Goal: Task Accomplishment & Management: Use online tool/utility

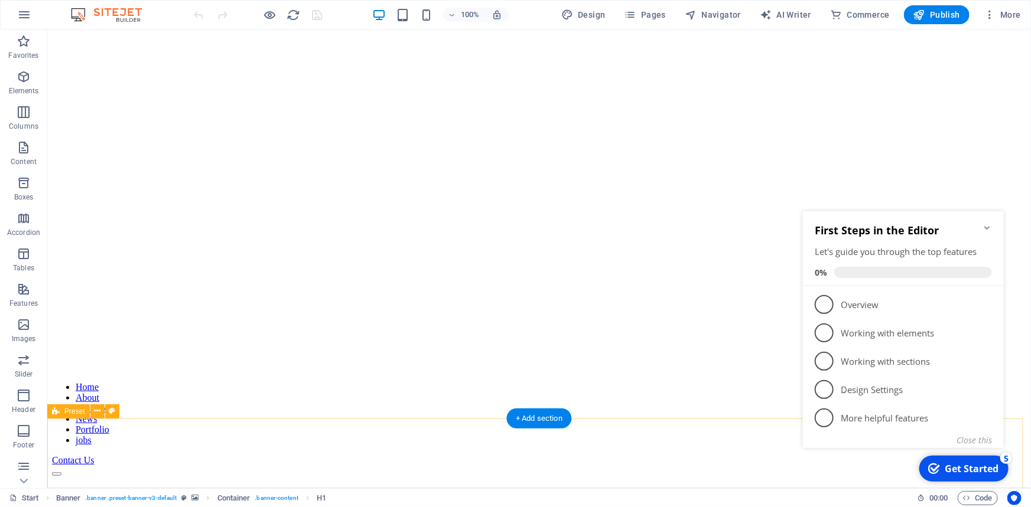
scroll to position [322, 0]
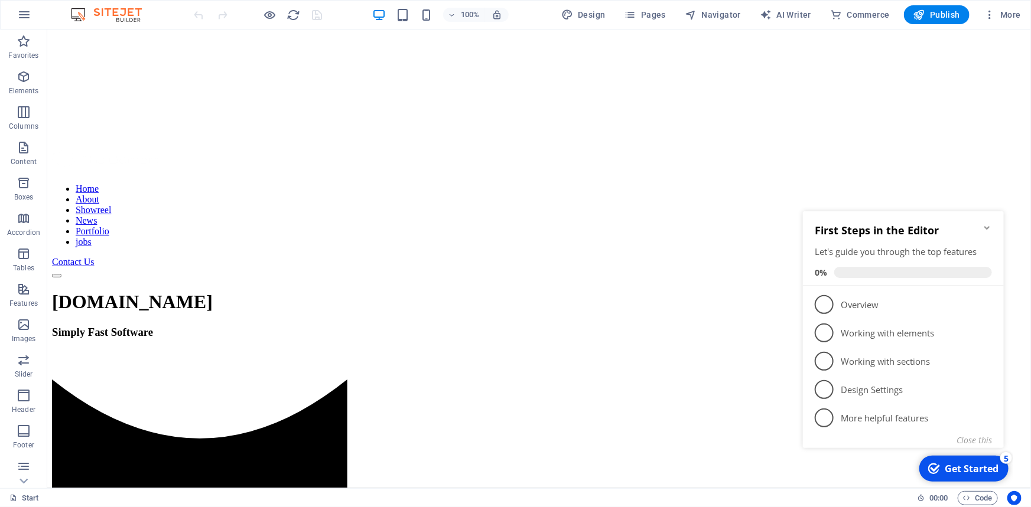
click at [988, 224] on icon "Minimize checklist" at bounding box center [986, 227] width 9 height 9
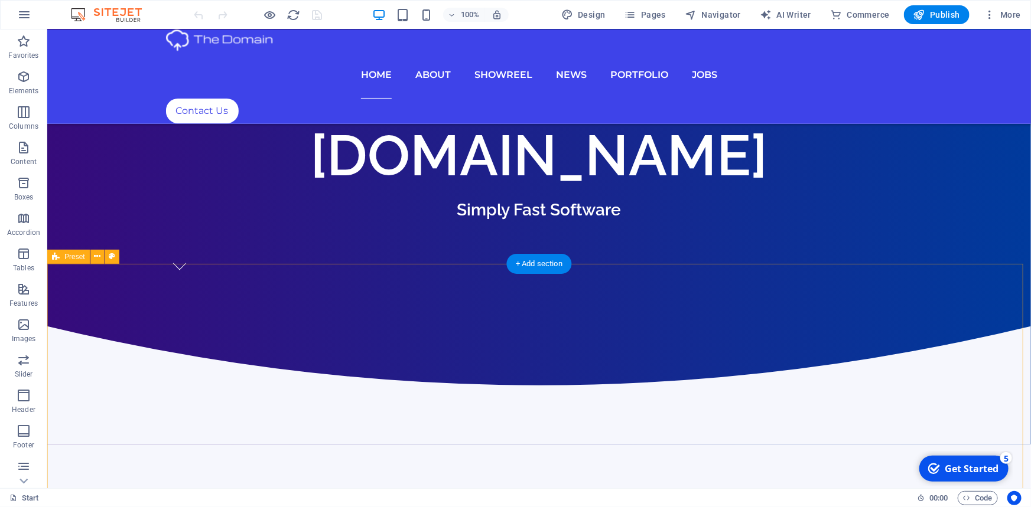
scroll to position [429, 0]
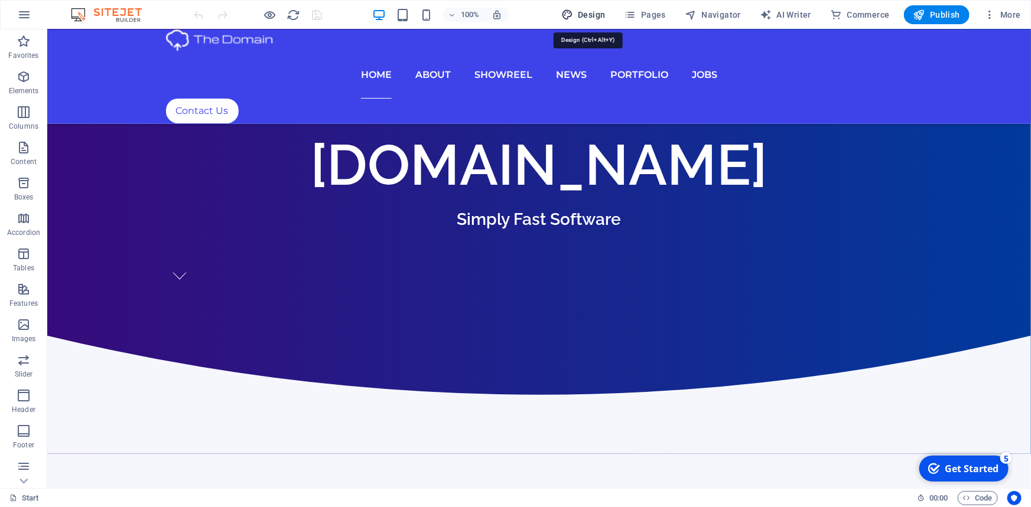
click at [592, 12] on span "Design" at bounding box center [583, 15] width 44 height 12
select select "px"
select select "300"
select select "px"
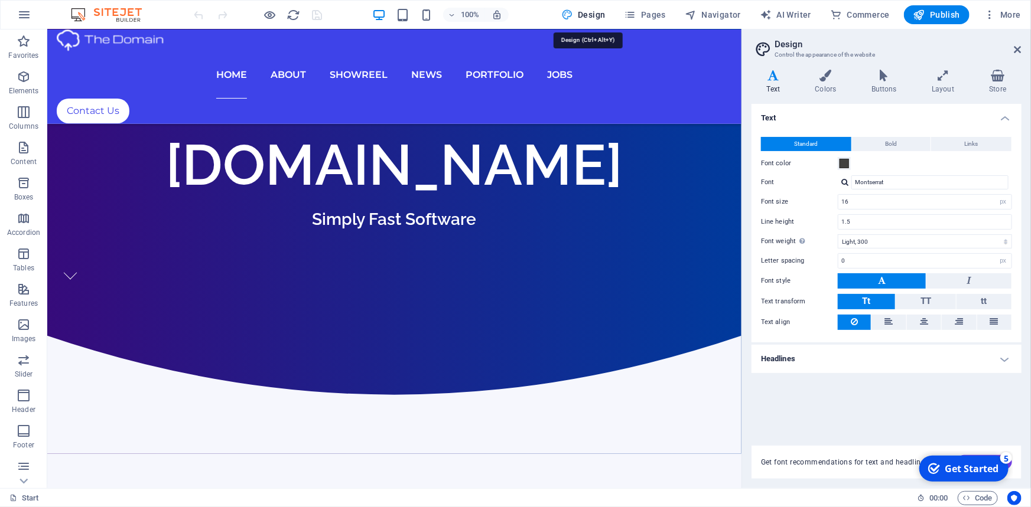
click at [593, 17] on span "Design" at bounding box center [583, 15] width 44 height 12
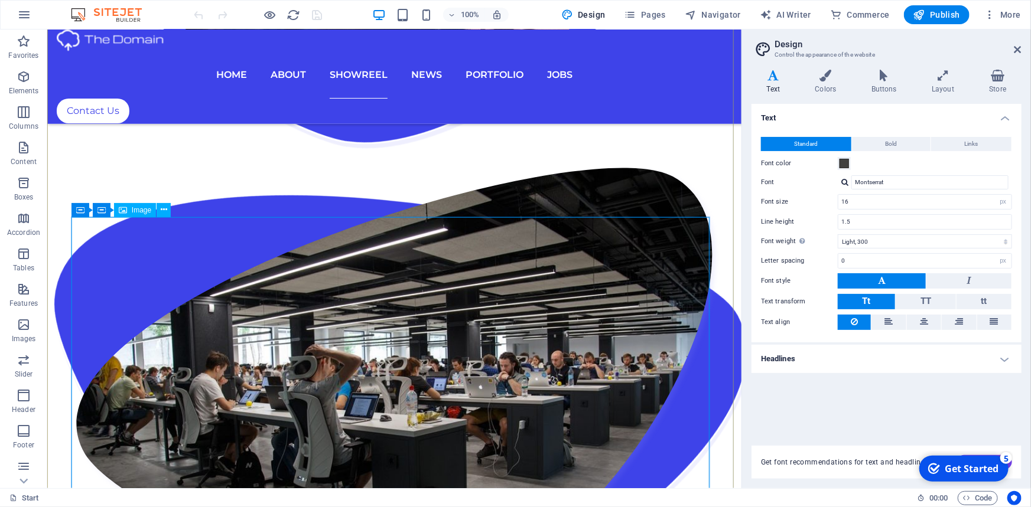
scroll to position [2577, 0]
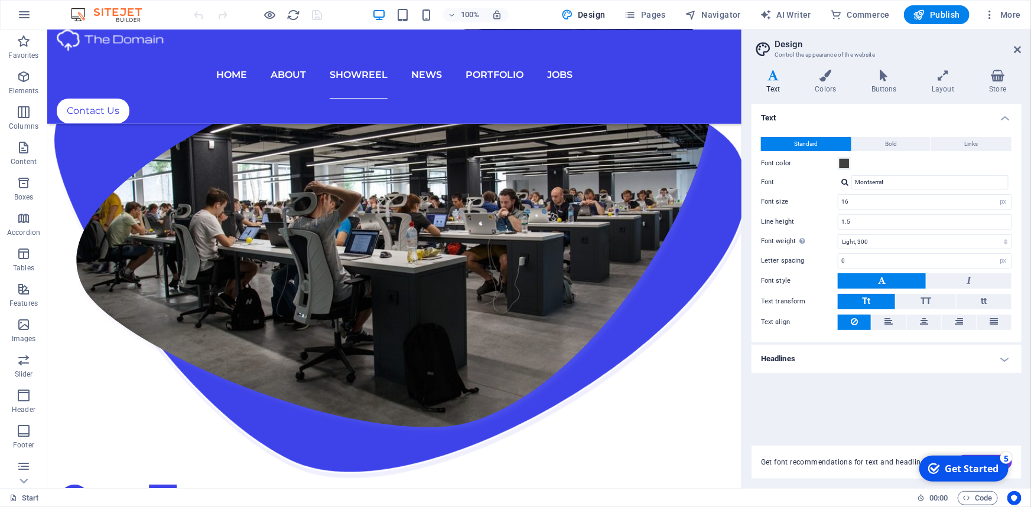
click at [119, 22] on div "100% Design Pages Navigator AI Writer Commerce Publish More" at bounding box center [516, 15] width 1030 height 28
click at [21, 83] on icon "button" at bounding box center [24, 77] width 14 height 14
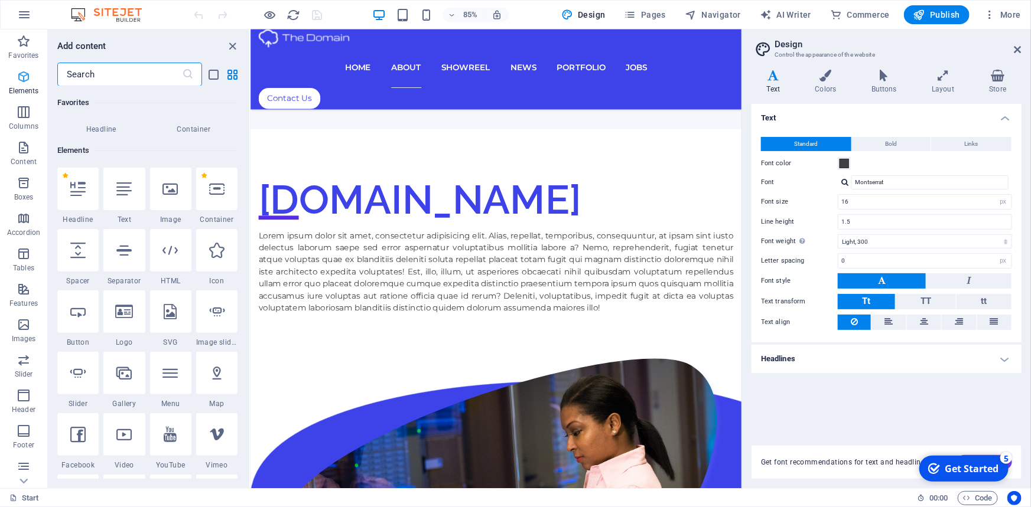
scroll to position [125, 0]
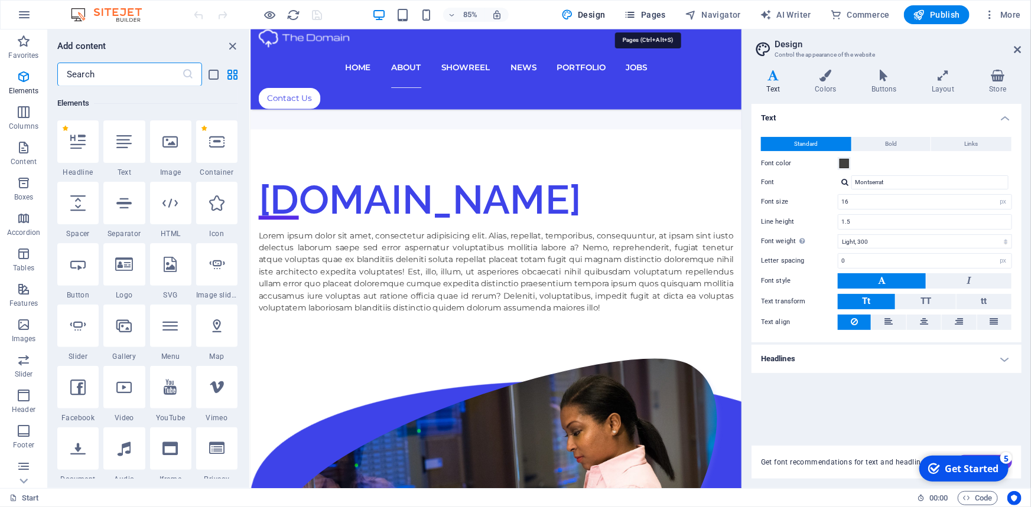
click at [650, 16] on span "Pages" at bounding box center [644, 15] width 41 height 12
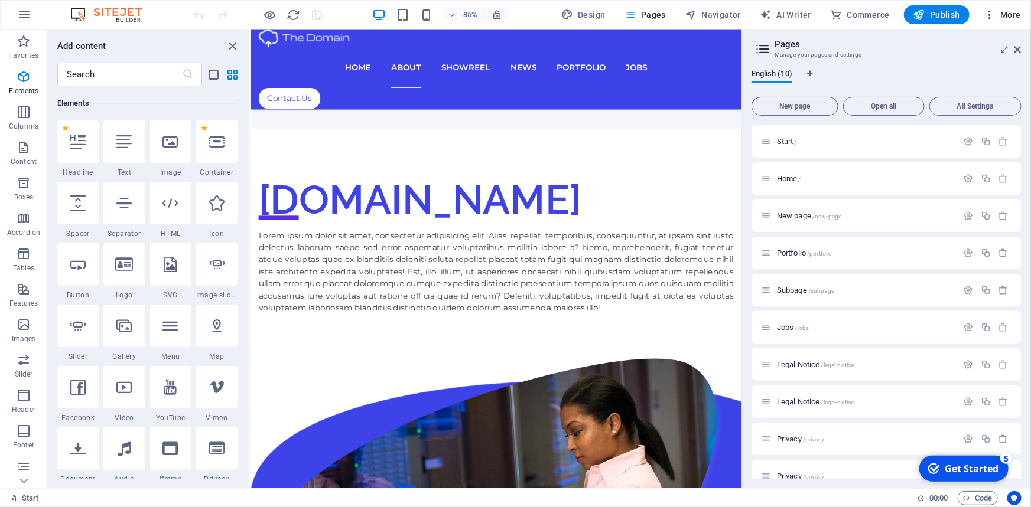
click at [999, 11] on span "More" at bounding box center [1001, 15] width 37 height 12
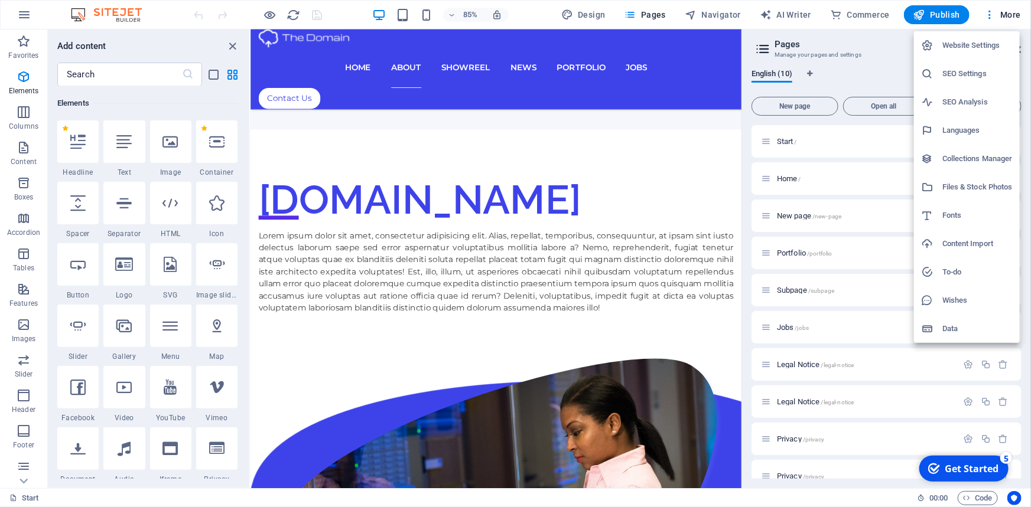
click at [304, 45] on div at bounding box center [515, 253] width 1031 height 507
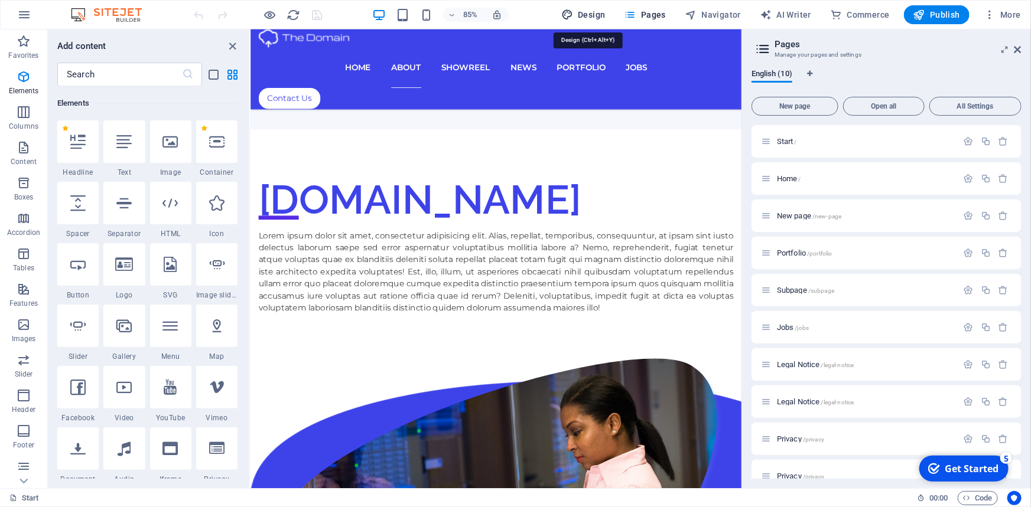
click at [597, 12] on span "Design" at bounding box center [583, 15] width 44 height 12
select select "px"
select select "300"
select select "px"
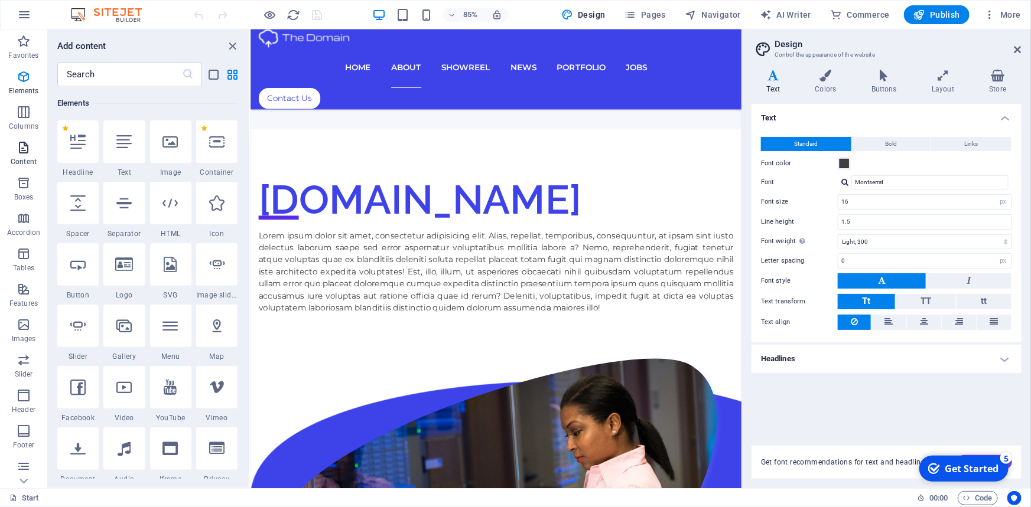
click at [26, 149] on icon "button" at bounding box center [24, 148] width 14 height 14
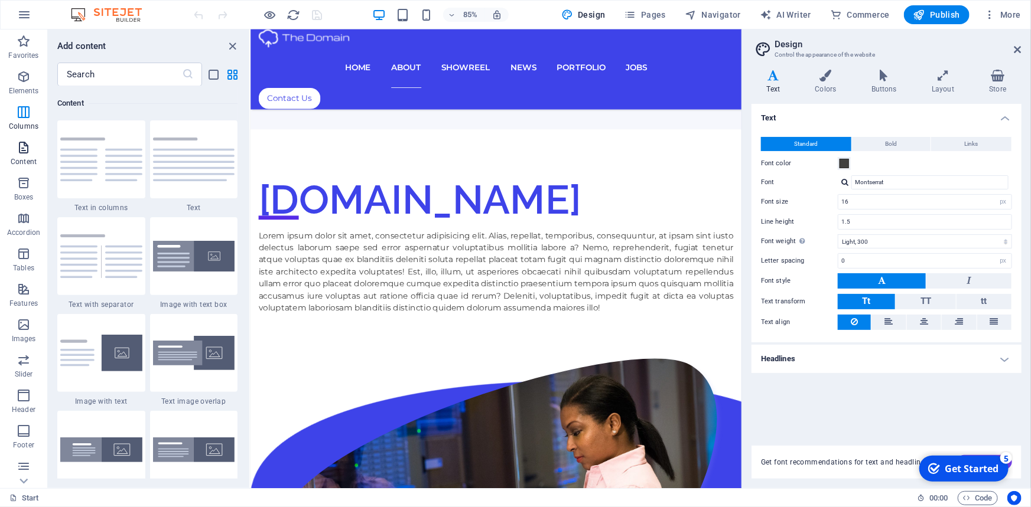
scroll to position [2066, 0]
click at [27, 191] on span "Boxes" at bounding box center [23, 190] width 47 height 28
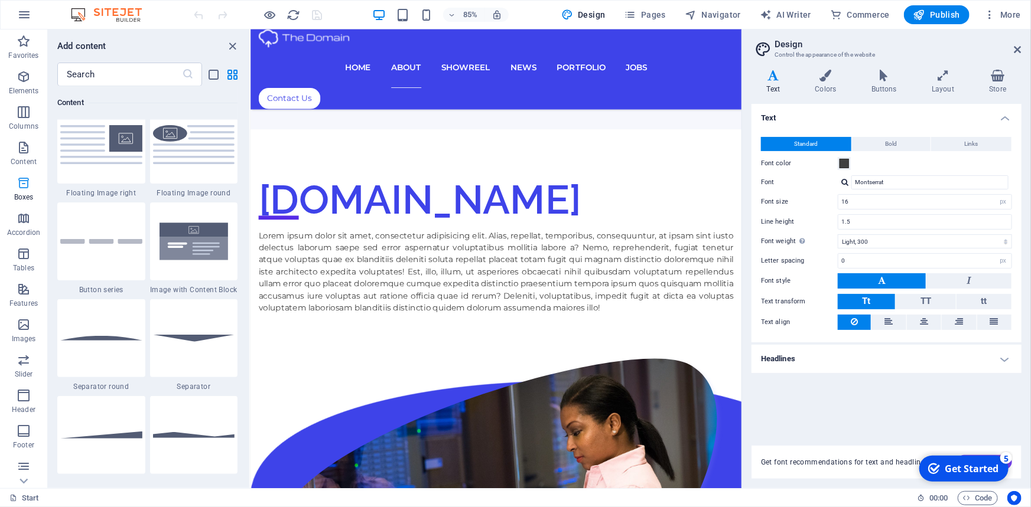
scroll to position [3258, 0]
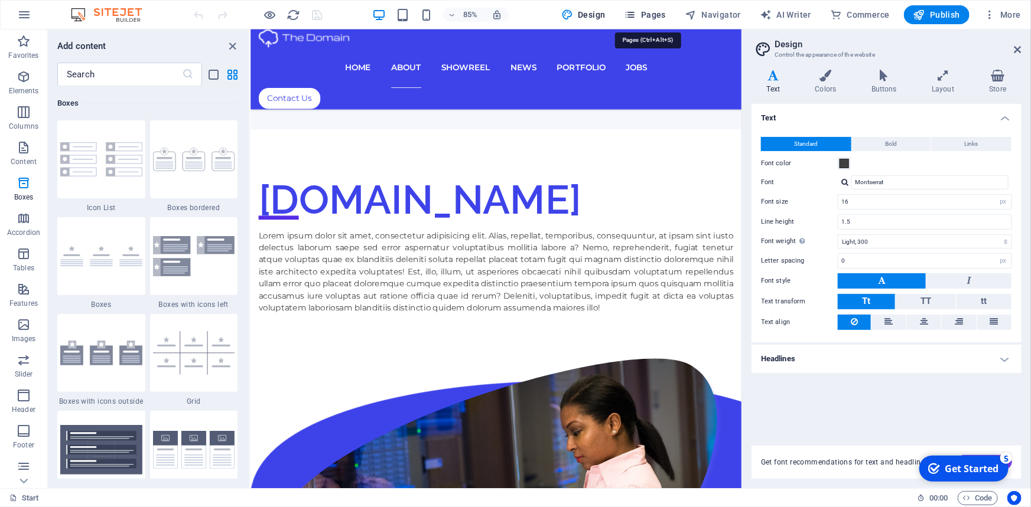
click at [644, 9] on span "Pages" at bounding box center [644, 15] width 41 height 12
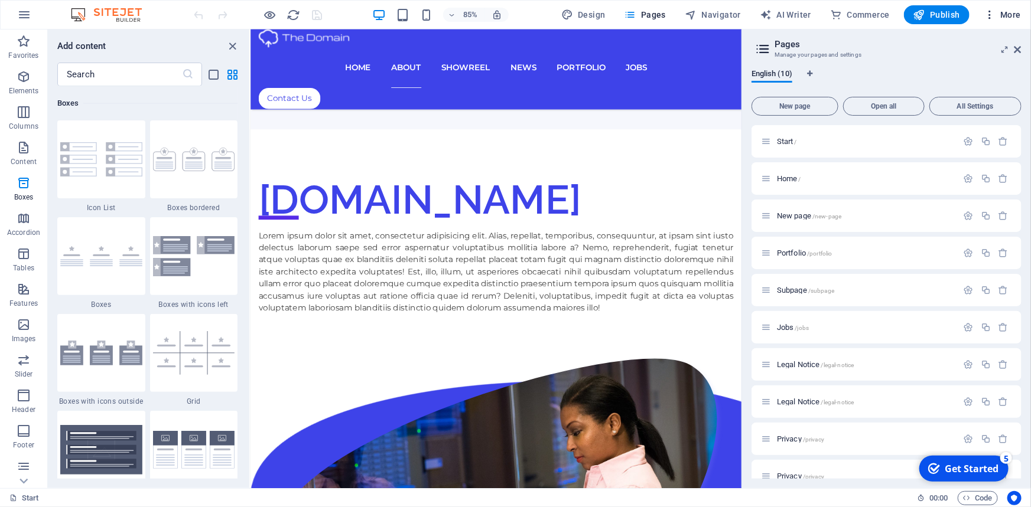
click at [995, 14] on icon "button" at bounding box center [989, 15] width 12 height 12
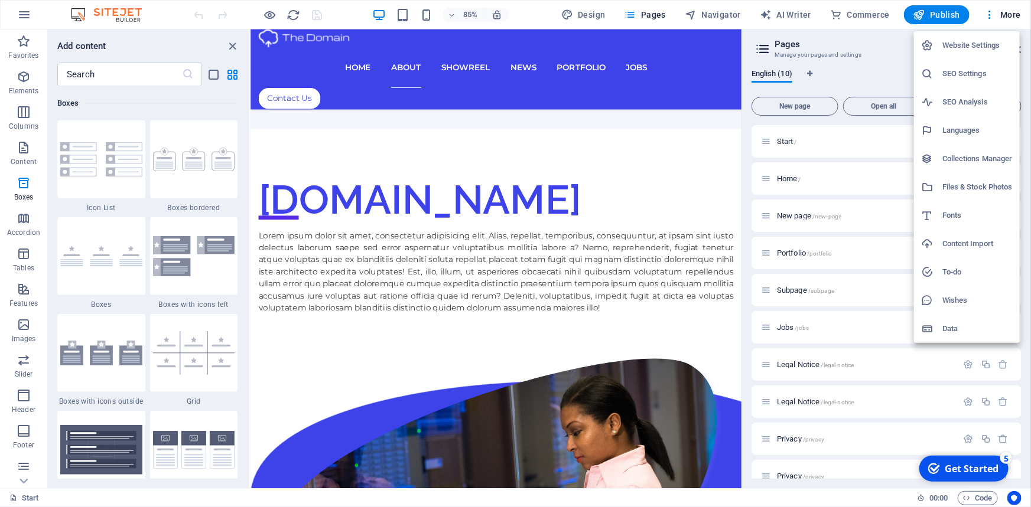
click at [962, 48] on h6 "Website Settings" at bounding box center [977, 45] width 70 height 14
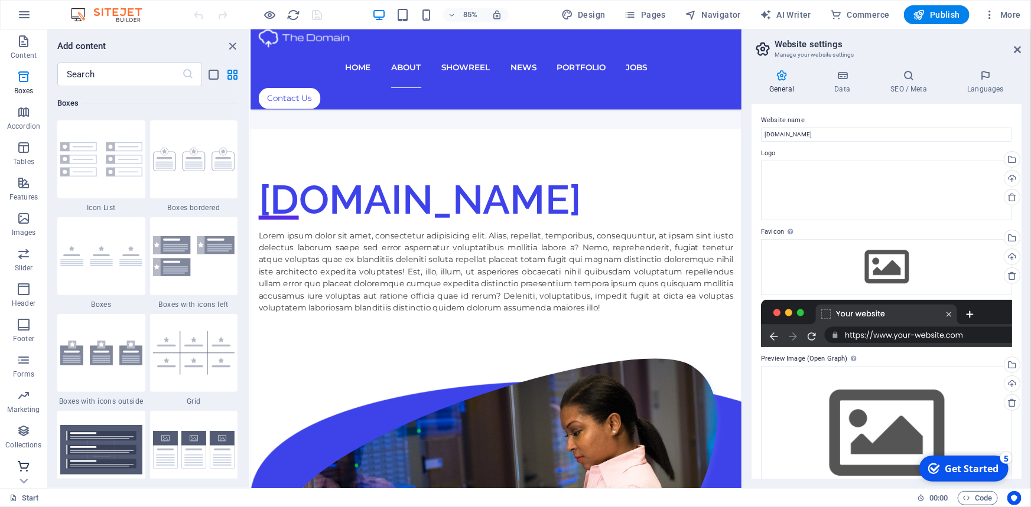
scroll to position [108, 0]
click at [126, 12] on img at bounding box center [112, 15] width 89 height 14
click at [595, 15] on span "Design" at bounding box center [583, 15] width 44 height 12
select select "px"
select select "300"
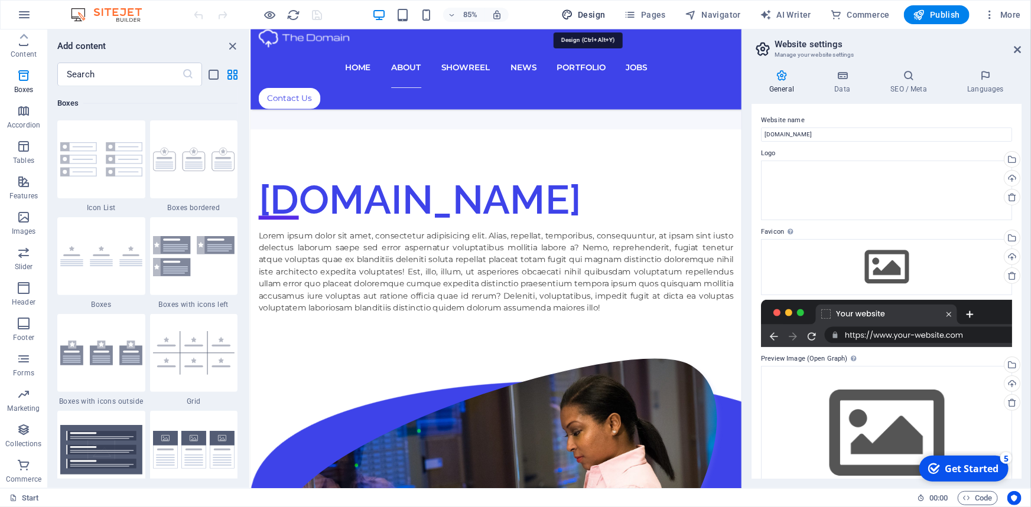
select select "px"
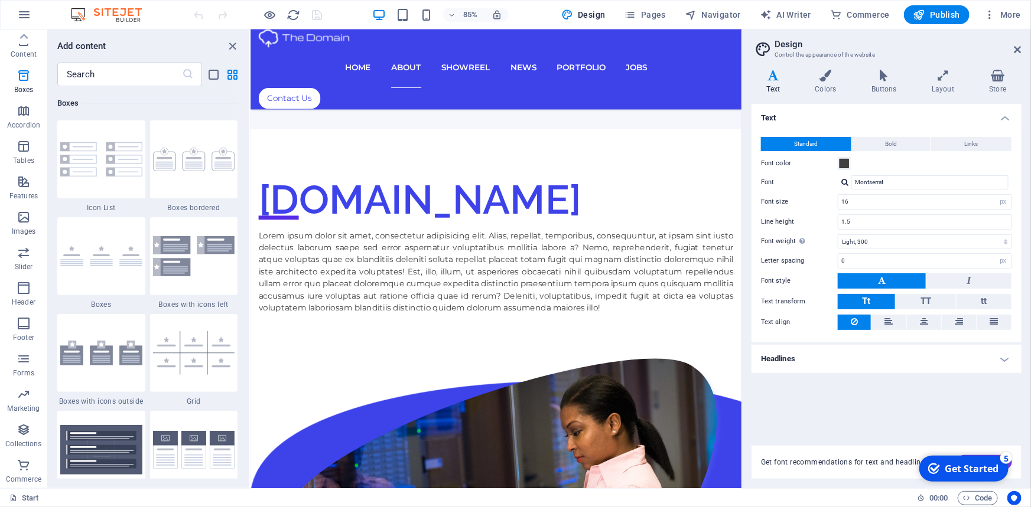
click at [833, 47] on h2 "Design" at bounding box center [897, 44] width 247 height 11
click at [1015, 52] on icon at bounding box center [1017, 49] width 7 height 9
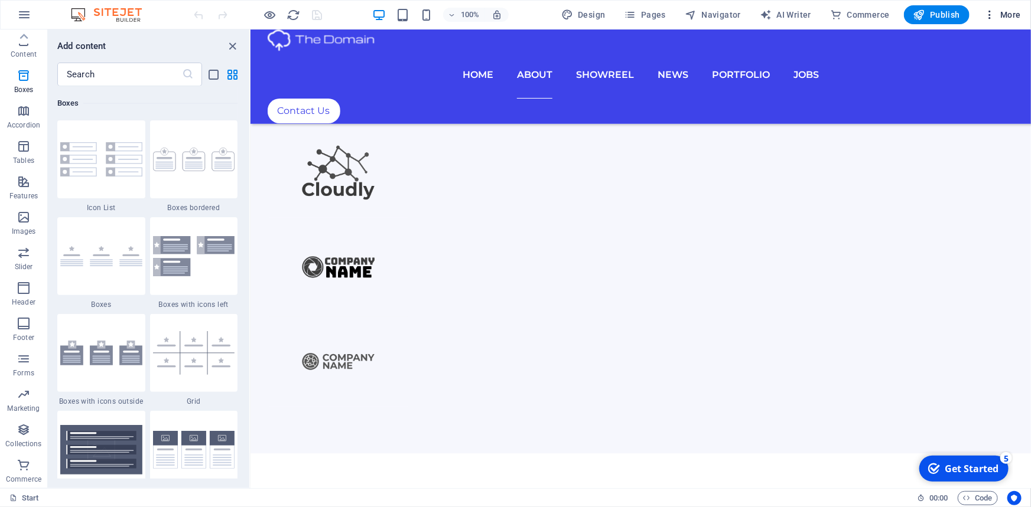
click at [1015, 11] on span "More" at bounding box center [1001, 15] width 37 height 12
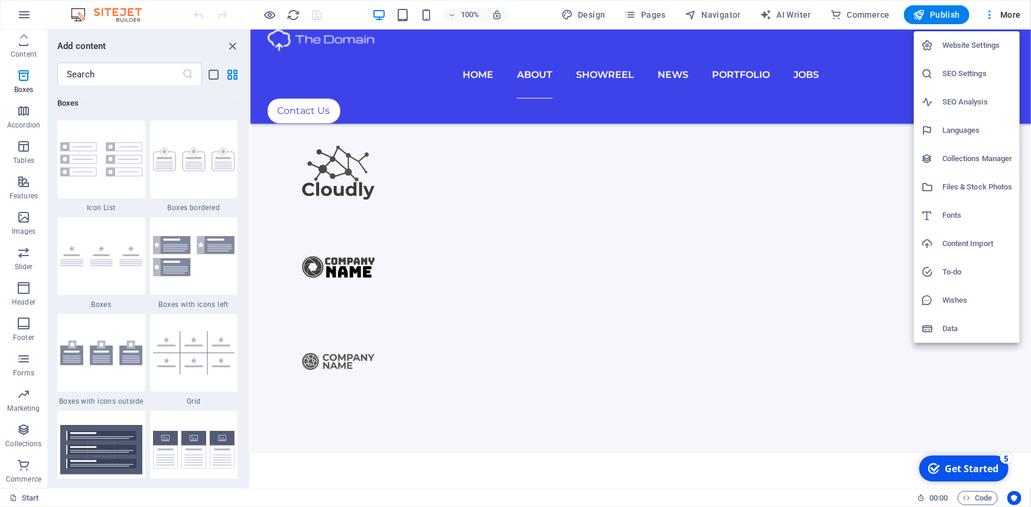
click at [24, 18] on div at bounding box center [515, 253] width 1031 height 507
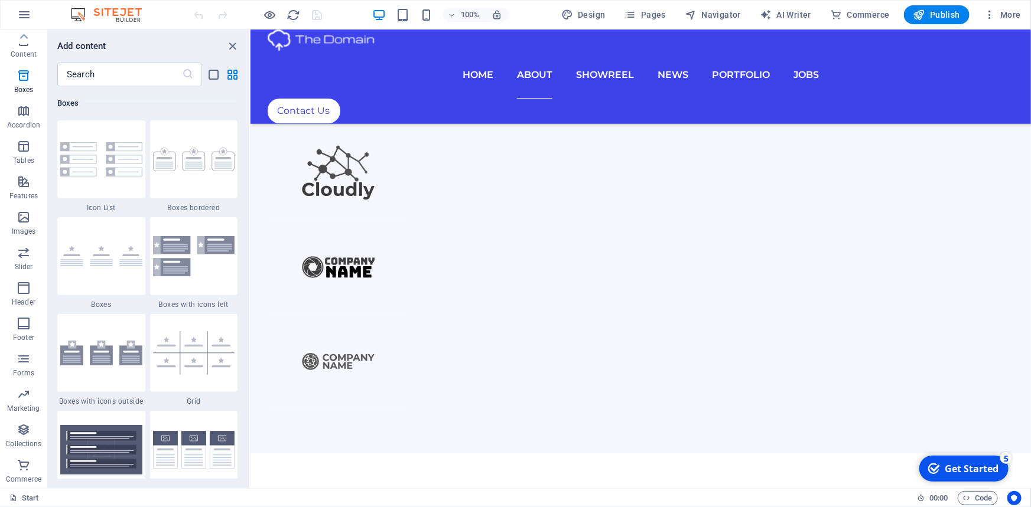
click at [24, 14] on icon "button" at bounding box center [24, 15] width 14 height 14
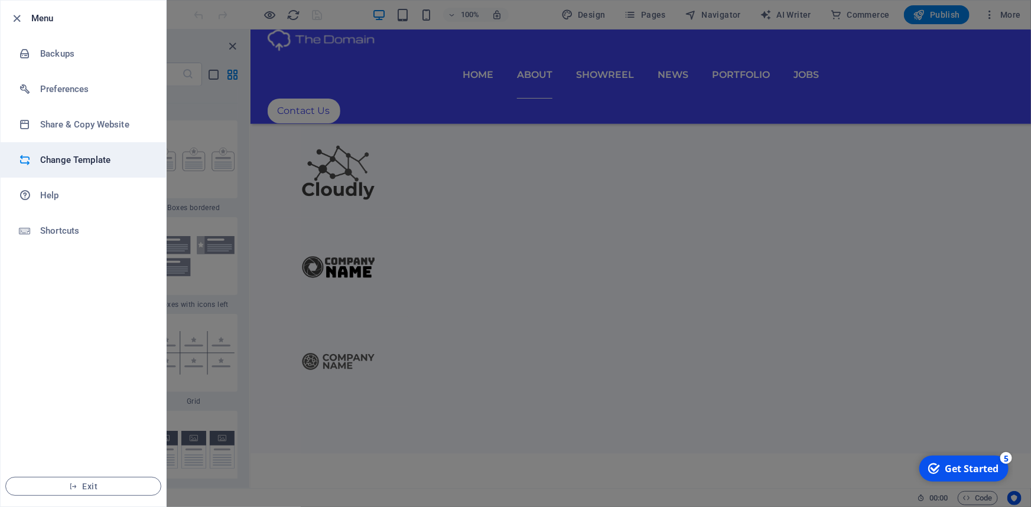
click at [50, 151] on li "Change Template" at bounding box center [83, 159] width 165 height 35
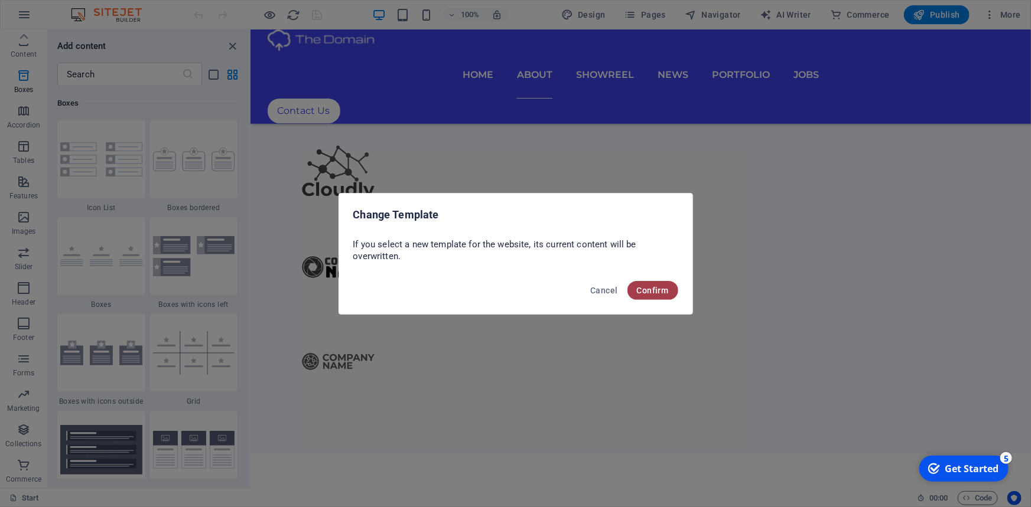
click at [649, 294] on span "Confirm" at bounding box center [653, 290] width 32 height 9
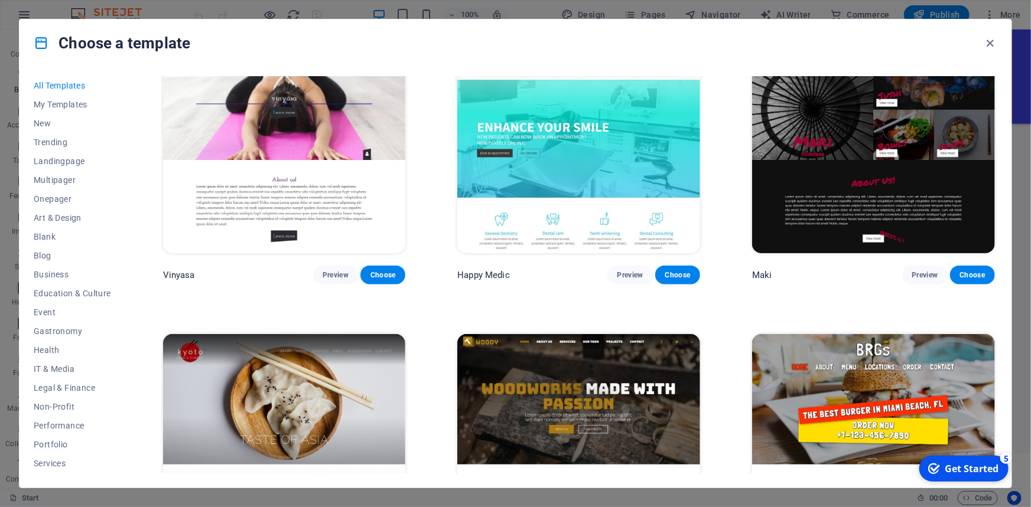
scroll to position [7410, 0]
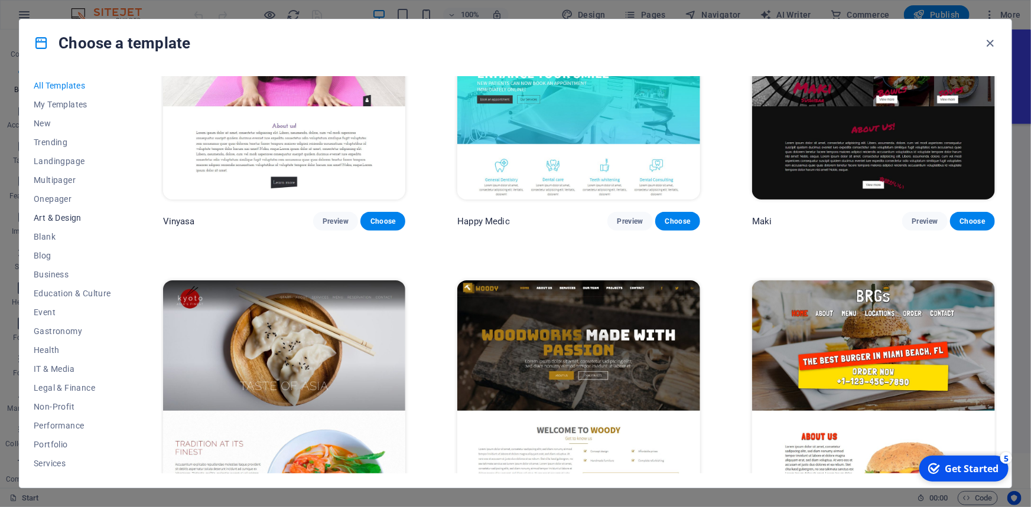
click at [68, 216] on span "Art & Design" at bounding box center [72, 217] width 77 height 9
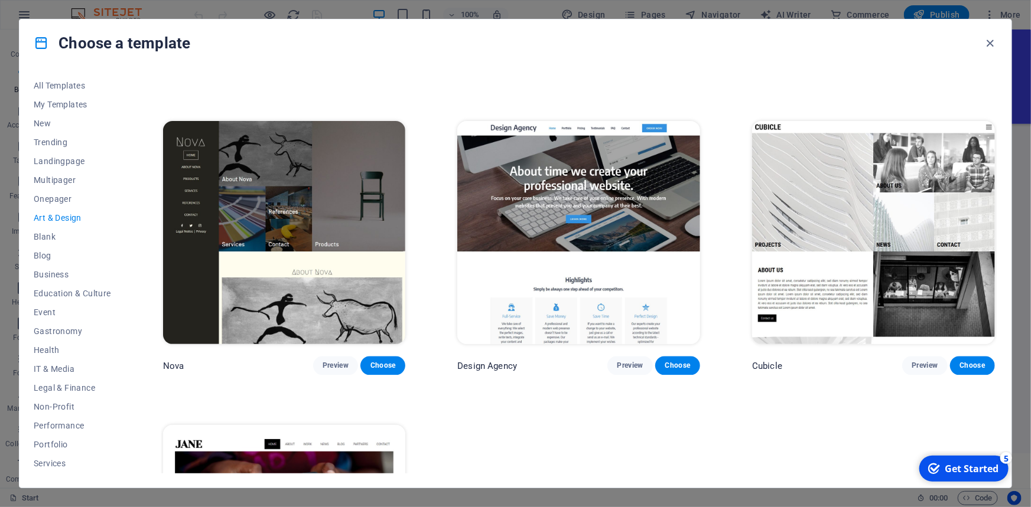
scroll to position [1108, 0]
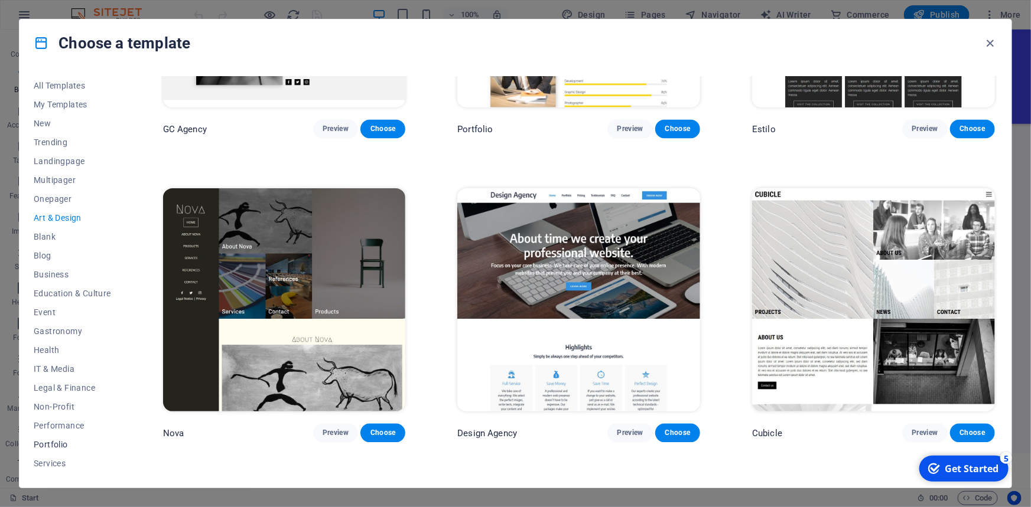
click at [55, 438] on button "Portfolio" at bounding box center [72, 444] width 77 height 19
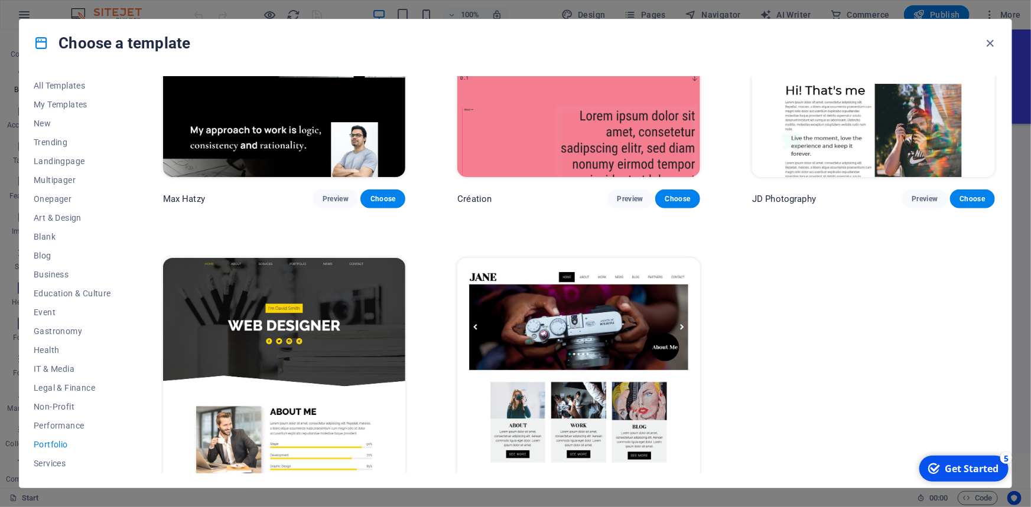
scroll to position [465, 0]
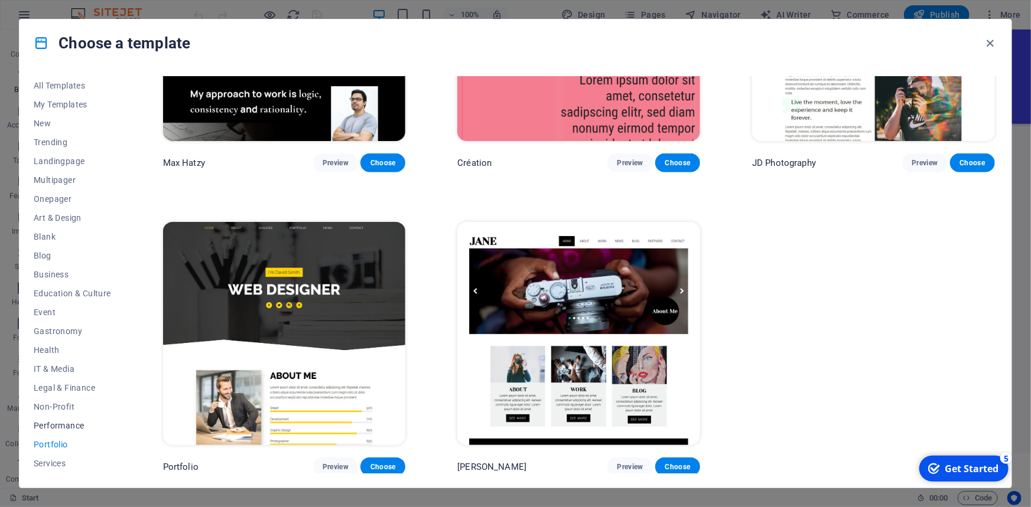
click at [64, 429] on span "Performance" at bounding box center [72, 425] width 77 height 9
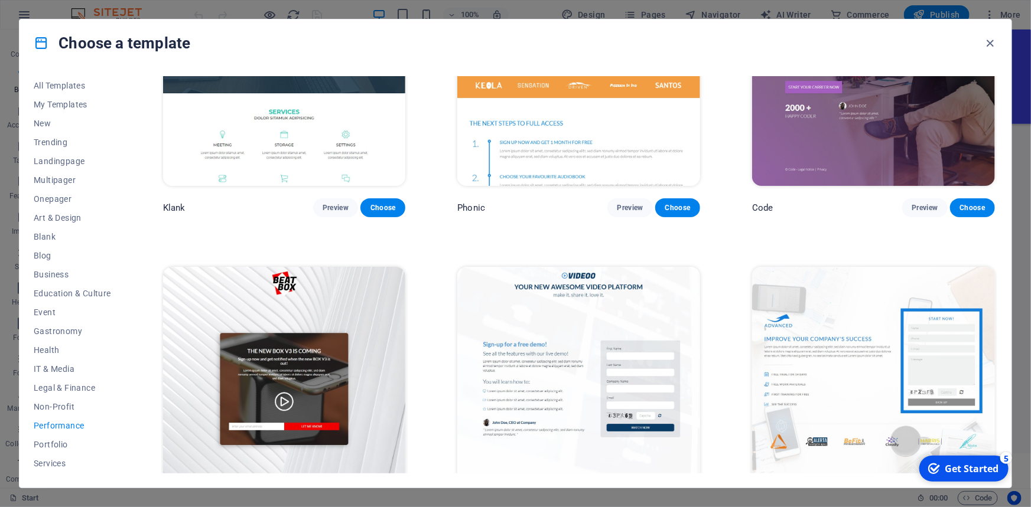
scroll to position [0, 0]
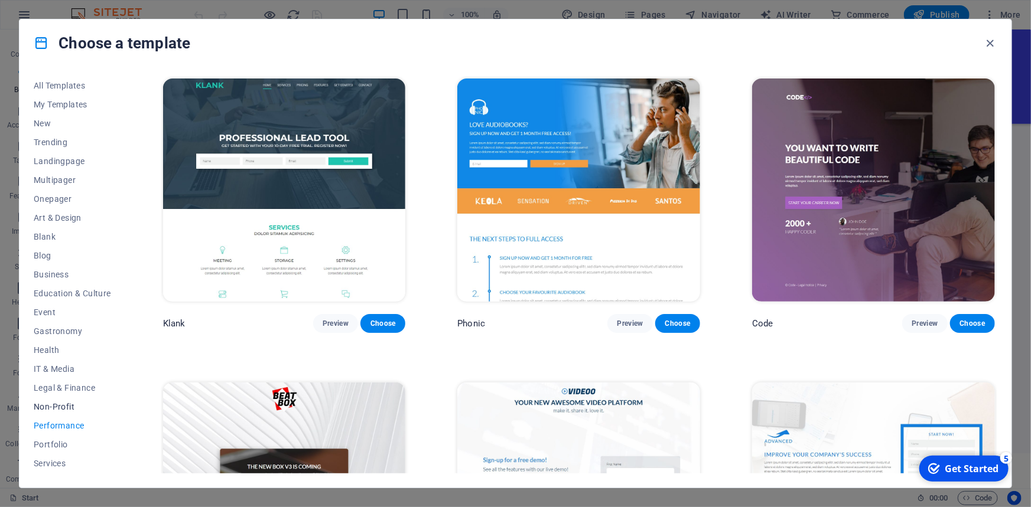
click at [70, 408] on span "Non-Profit" at bounding box center [72, 406] width 77 height 9
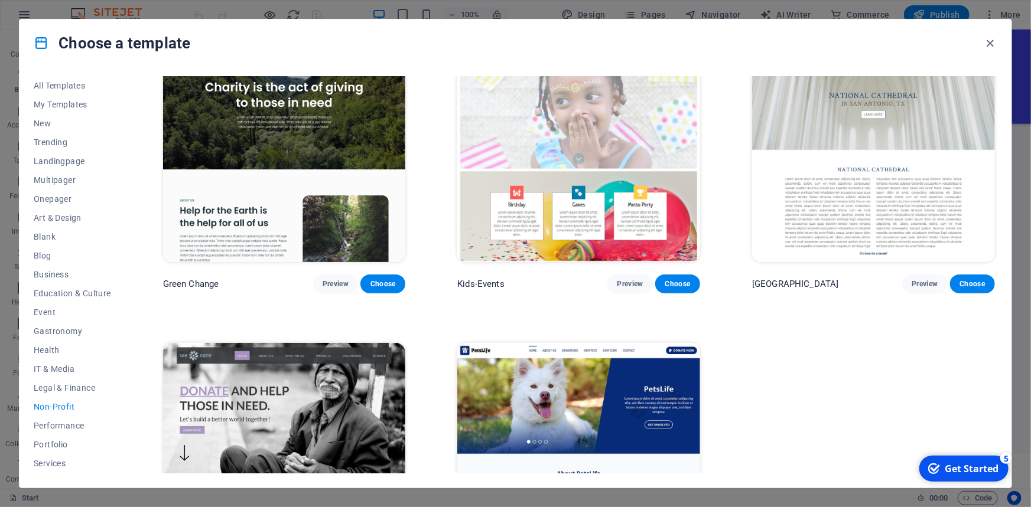
scroll to position [162, 0]
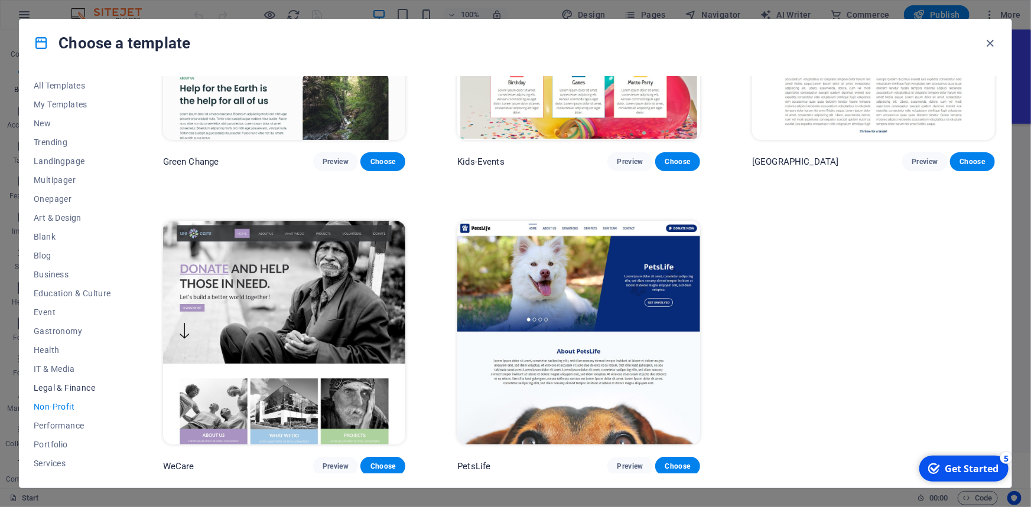
click at [83, 387] on span "Legal & Finance" at bounding box center [72, 387] width 77 height 9
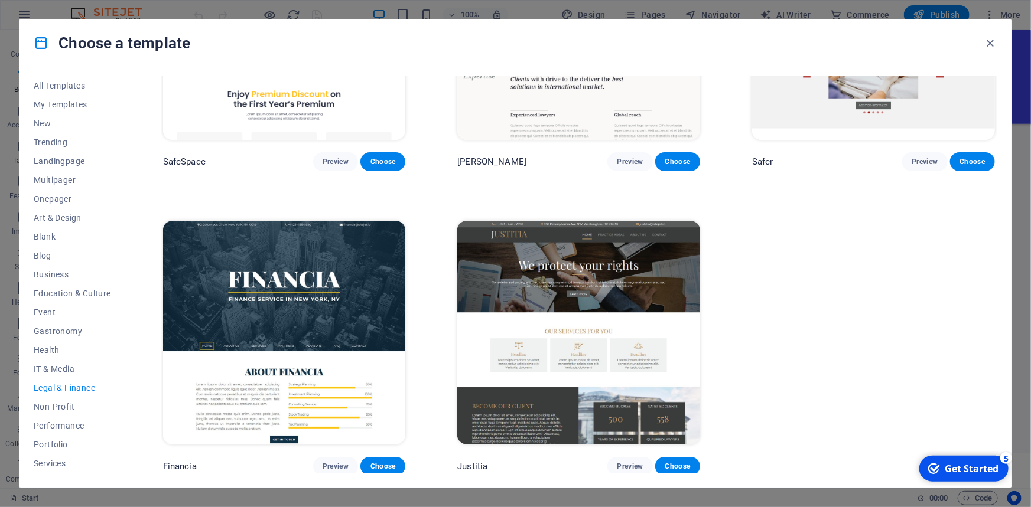
scroll to position [0, 0]
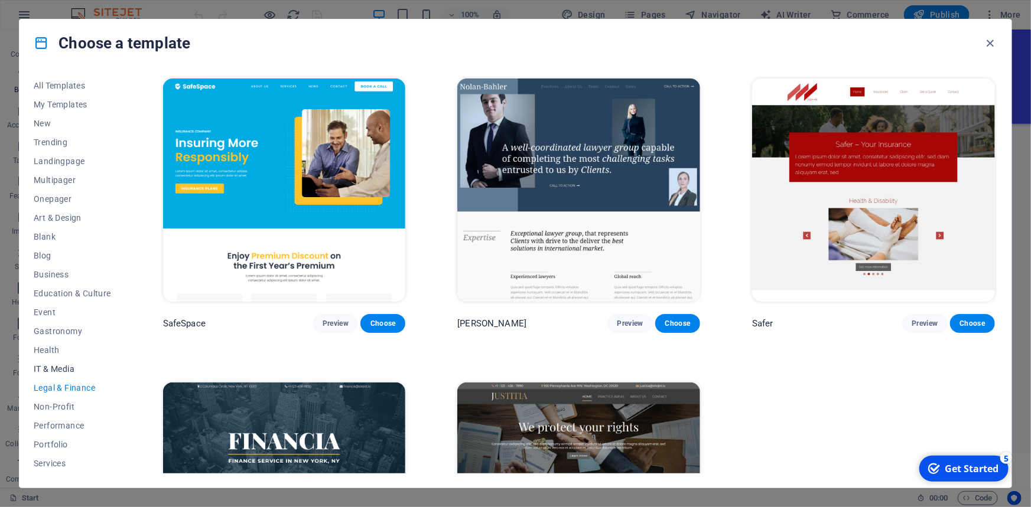
click at [34, 368] on span "IT & Media" at bounding box center [72, 368] width 77 height 9
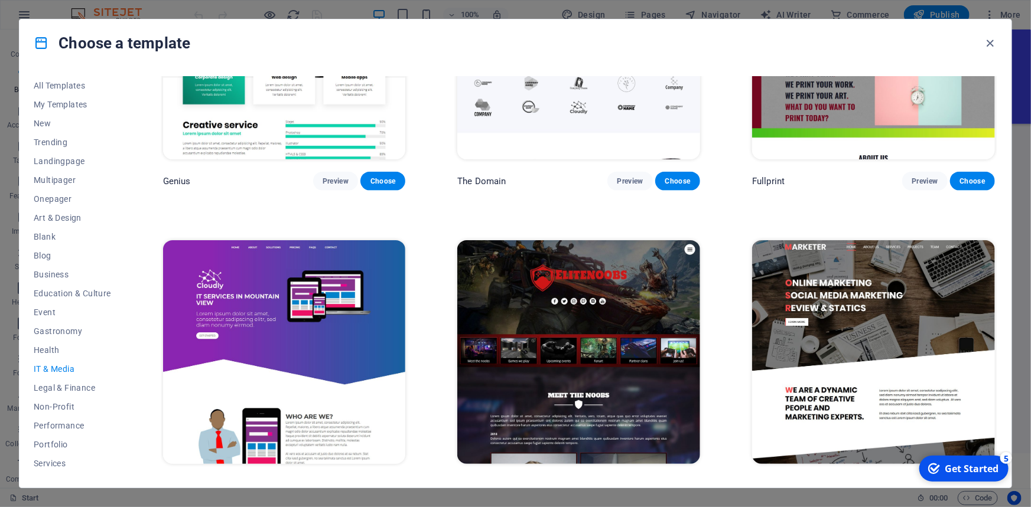
scroll to position [768, 0]
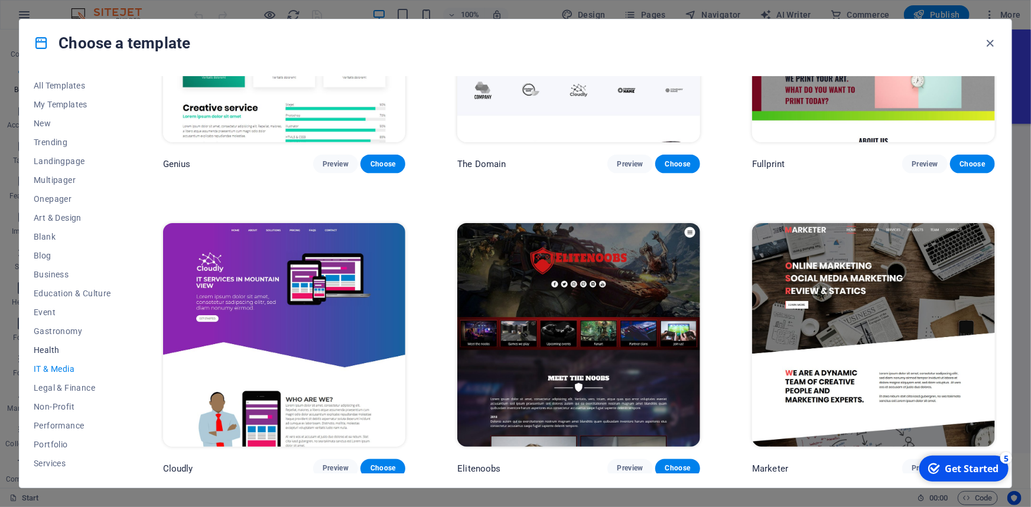
click at [35, 350] on span "Health" at bounding box center [72, 350] width 77 height 9
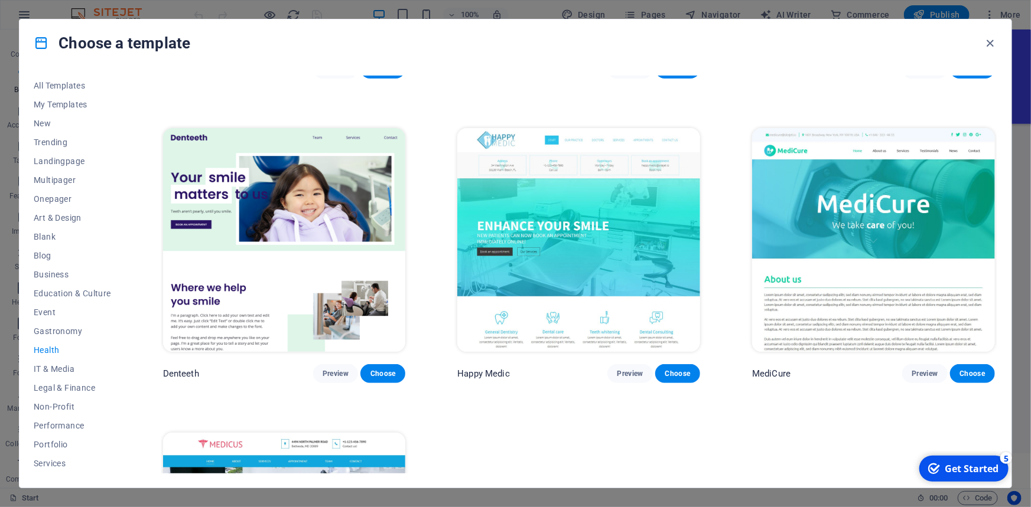
scroll to position [268, 0]
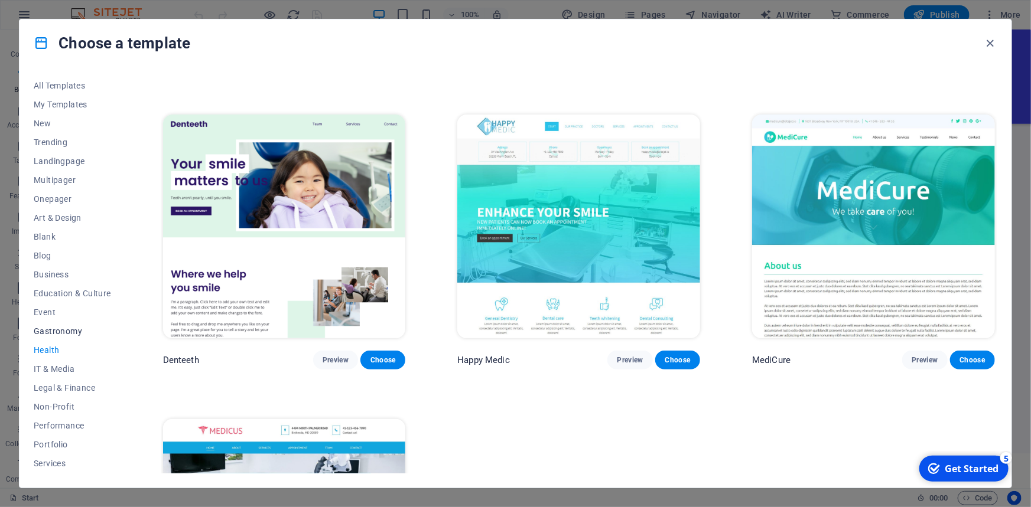
click at [55, 331] on span "Gastronomy" at bounding box center [72, 331] width 77 height 9
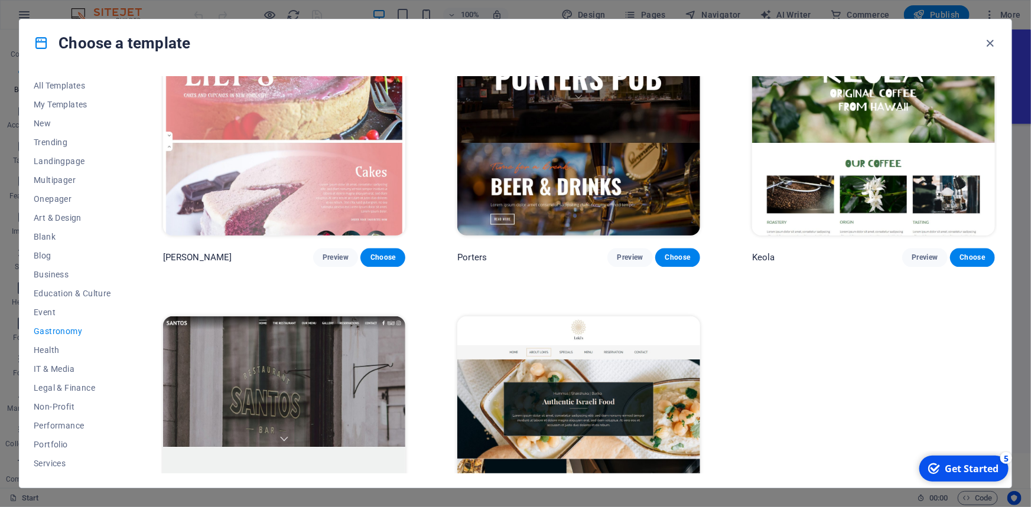
scroll to position [1216, 0]
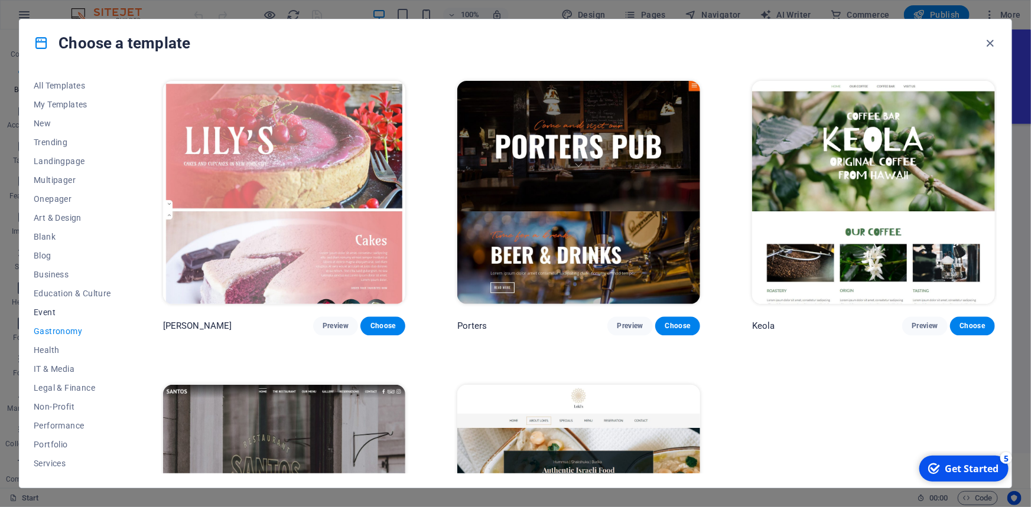
click at [43, 311] on span "Event" at bounding box center [72, 312] width 77 height 9
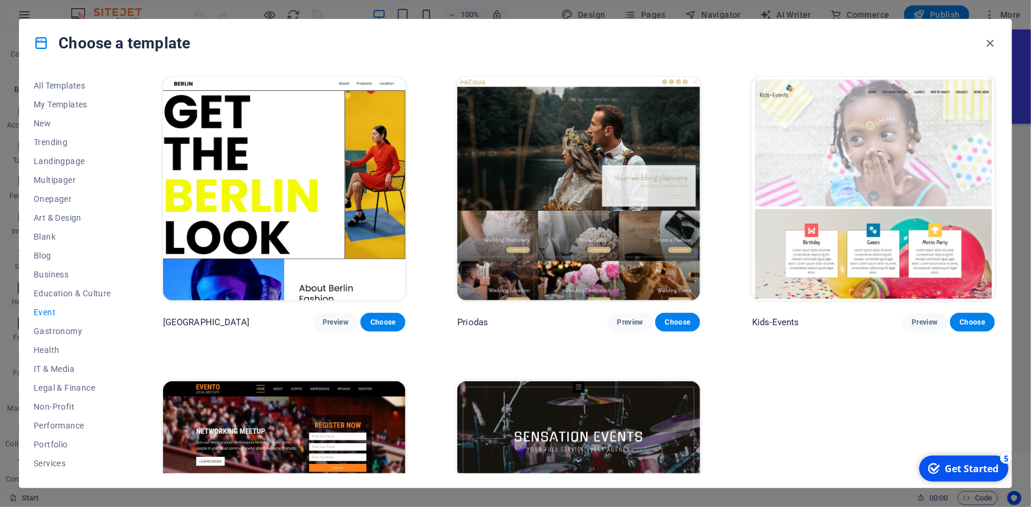
scroll to position [305, 0]
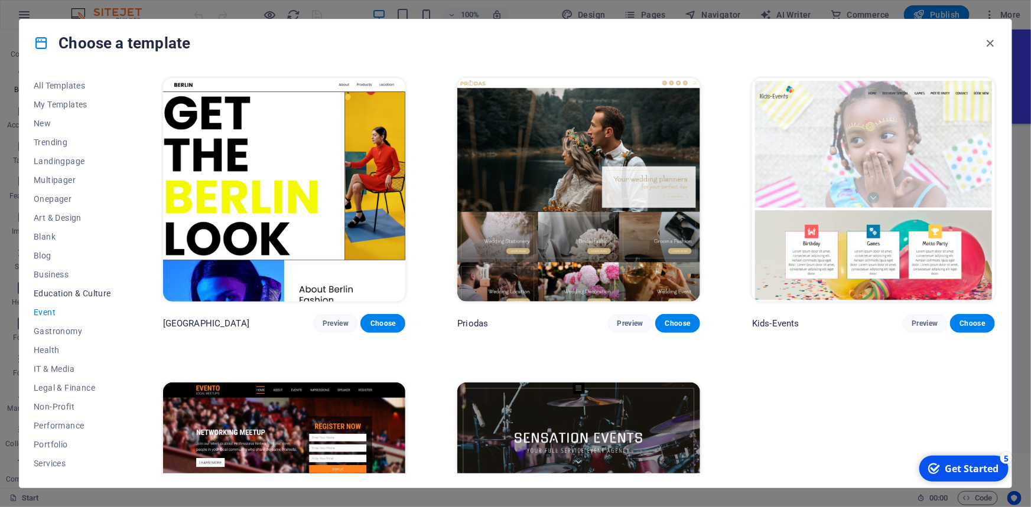
click at [57, 289] on span "Education & Culture" at bounding box center [72, 293] width 77 height 9
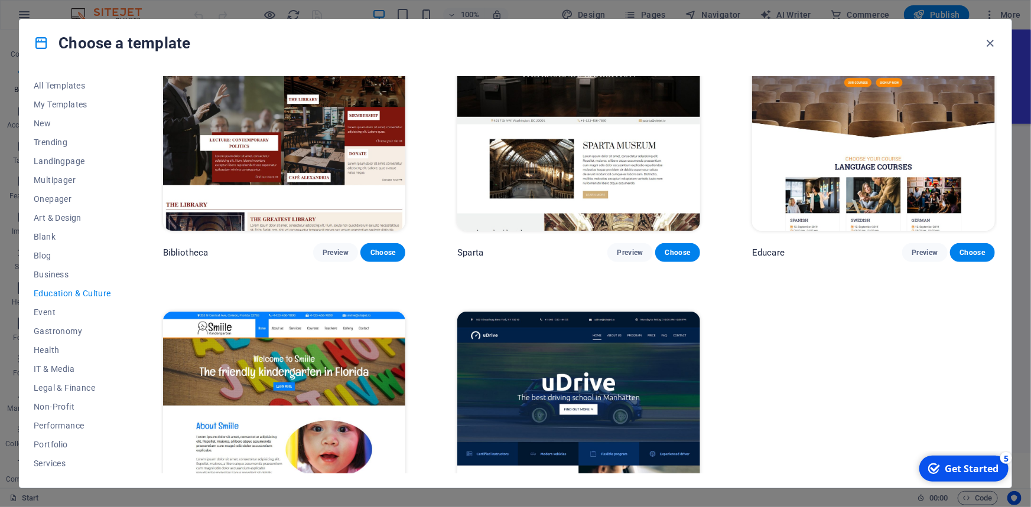
scroll to position [465, 0]
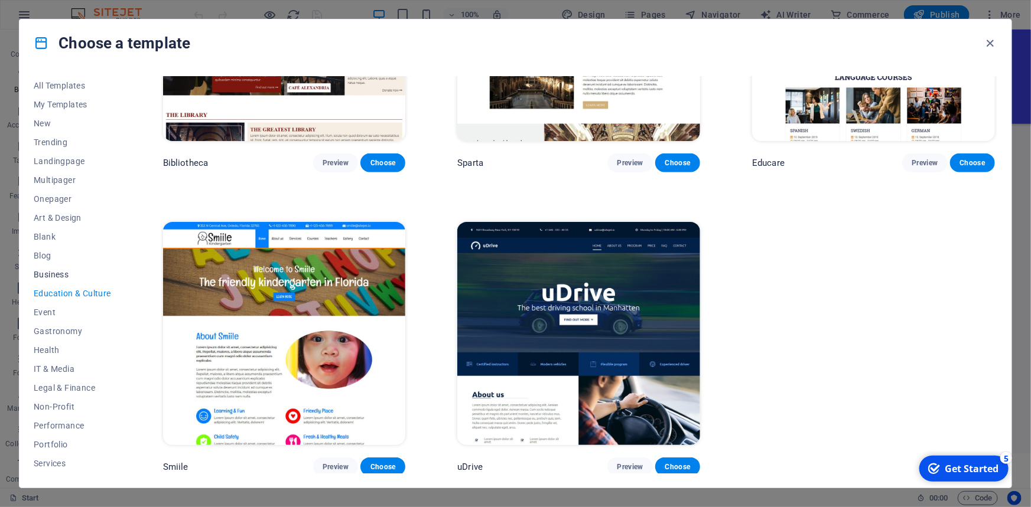
click at [60, 272] on span "Business" at bounding box center [72, 274] width 77 height 9
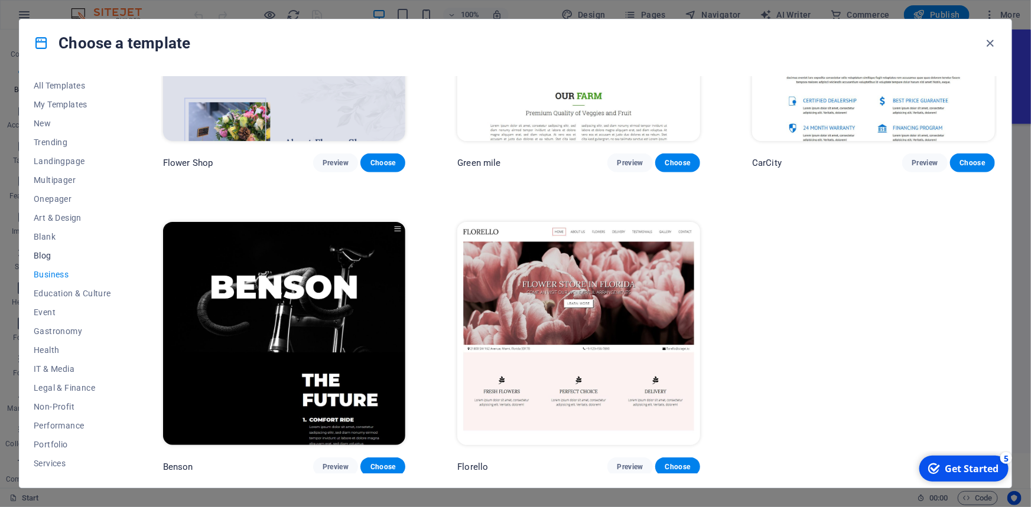
click at [49, 258] on span "Blog" at bounding box center [72, 255] width 77 height 9
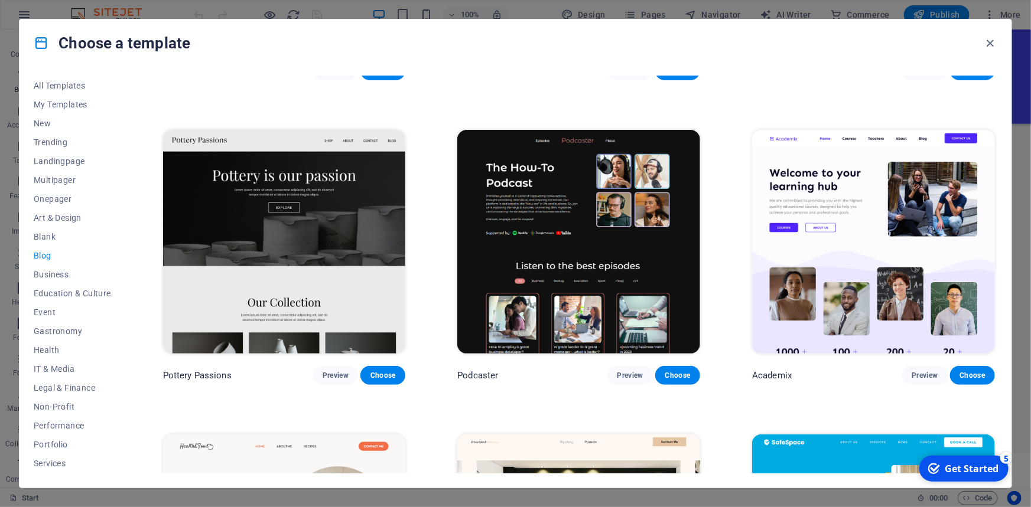
scroll to position [250, 0]
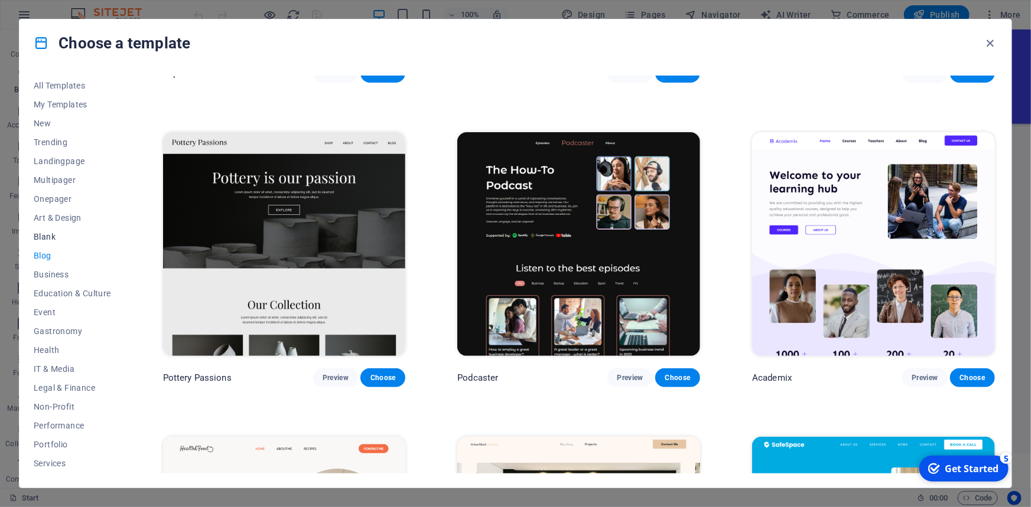
click at [45, 235] on span "Blank" at bounding box center [72, 236] width 77 height 9
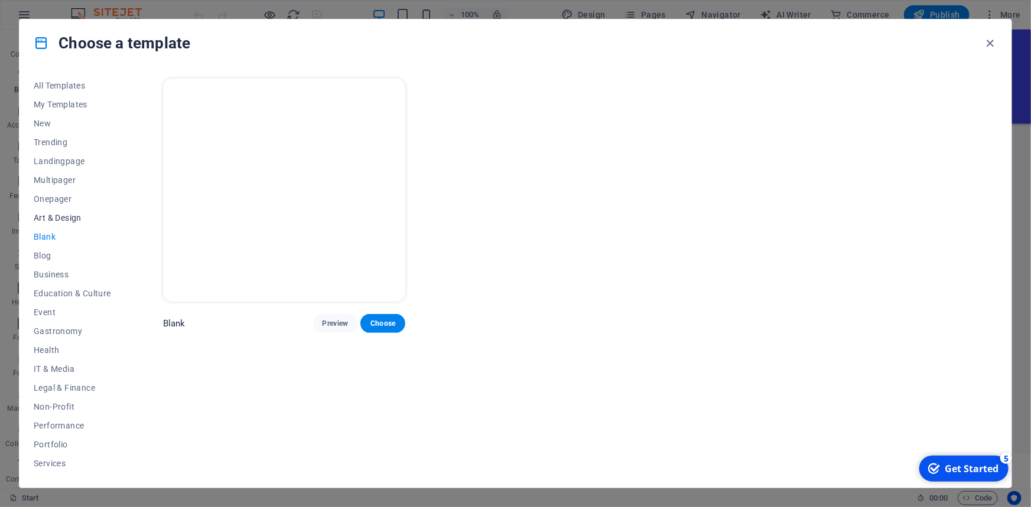
click at [55, 214] on span "Art & Design" at bounding box center [72, 217] width 77 height 9
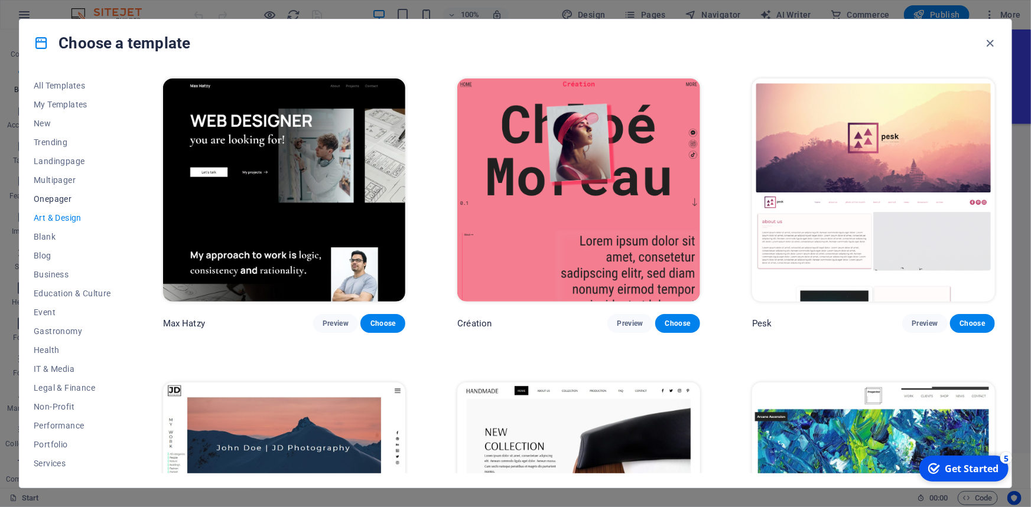
click at [58, 201] on span "Onepager" at bounding box center [72, 198] width 77 height 9
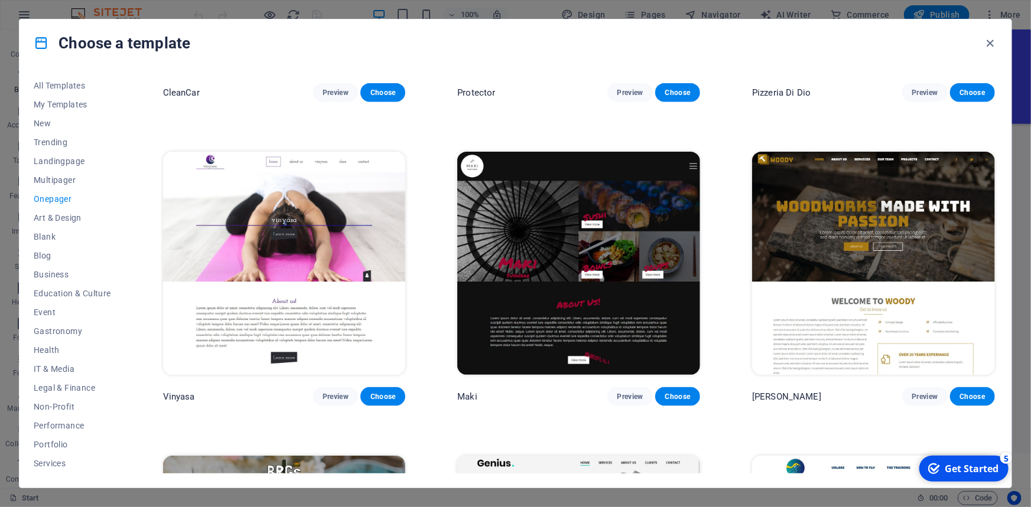
scroll to position [2953, 0]
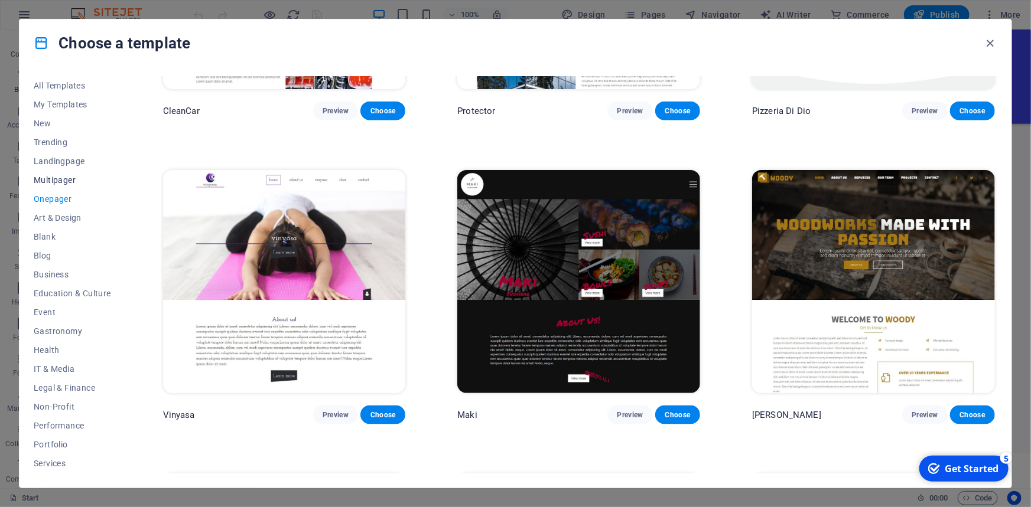
click at [50, 181] on span "Multipager" at bounding box center [72, 179] width 77 height 9
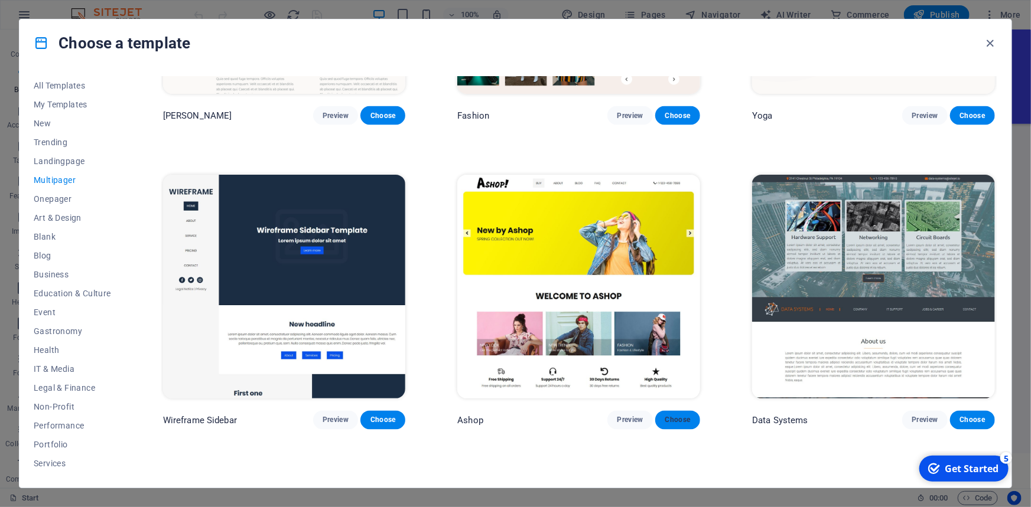
scroll to position [3329, 0]
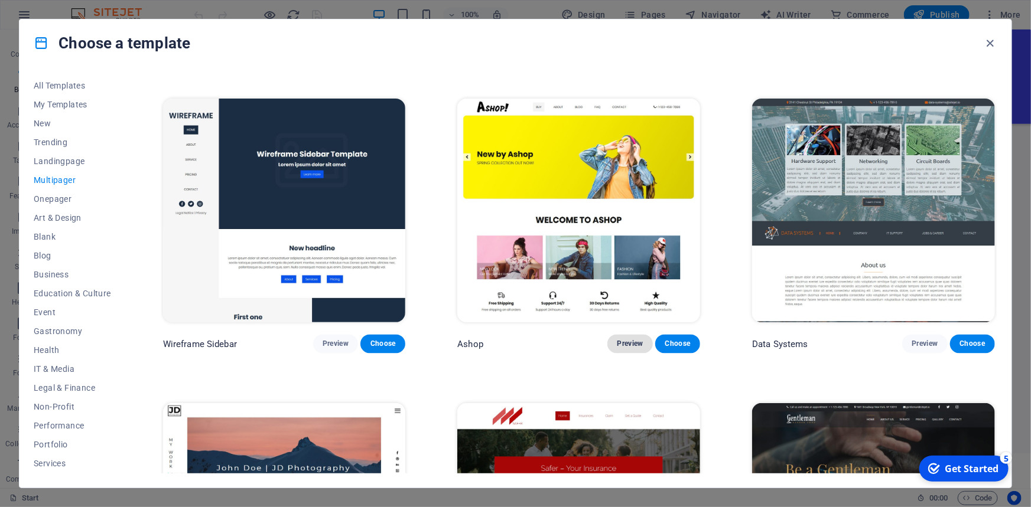
click at [632, 335] on button "Preview" at bounding box center [629, 344] width 45 height 19
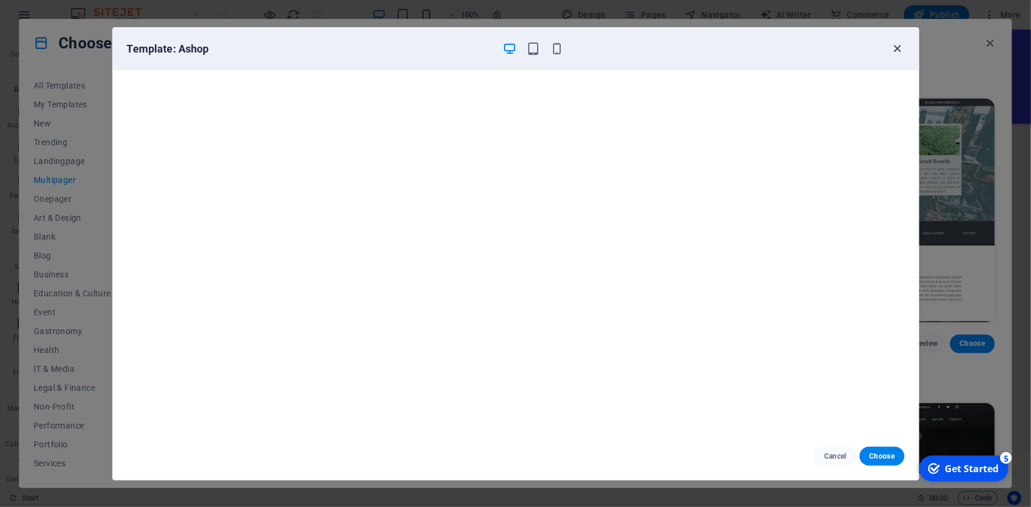
click at [897, 47] on icon "button" at bounding box center [897, 49] width 14 height 14
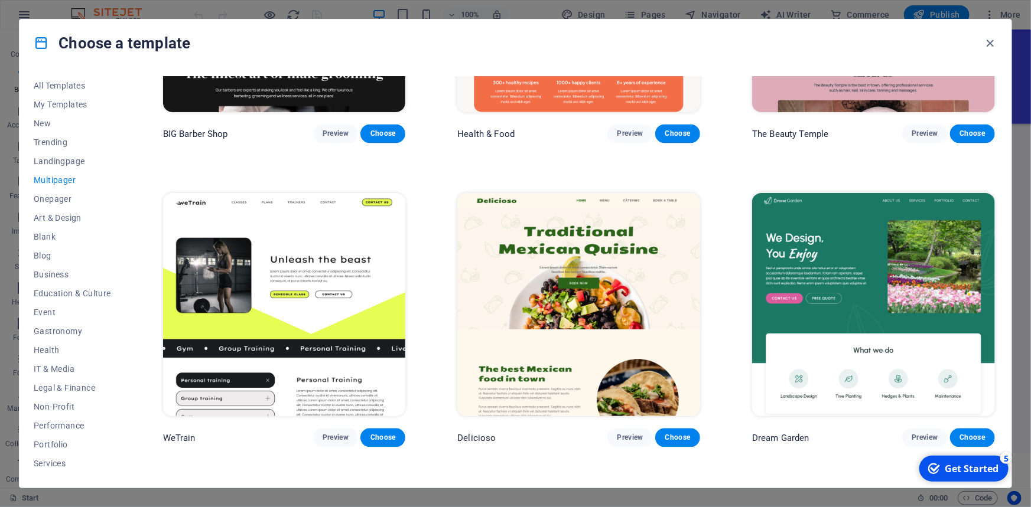
scroll to position [1074, 0]
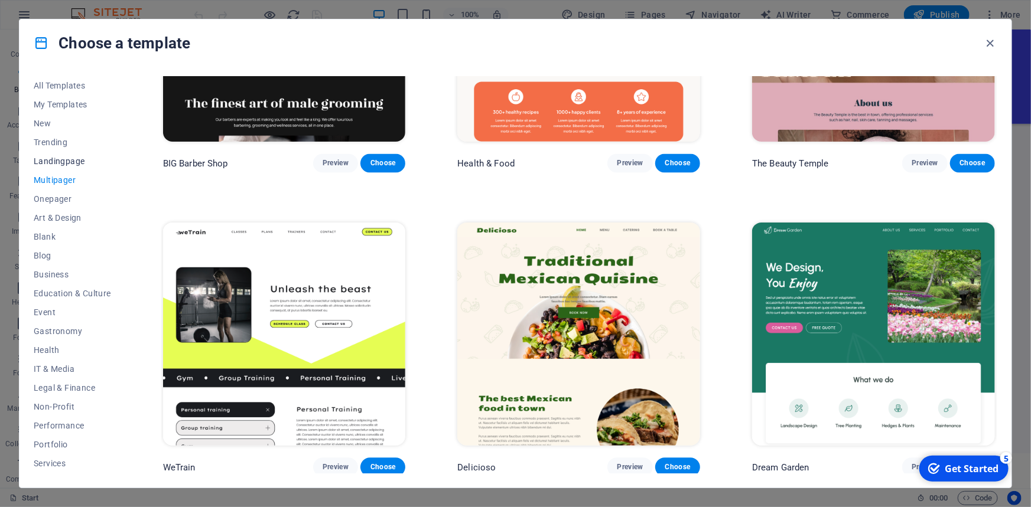
click at [72, 159] on span "Landingpage" at bounding box center [72, 161] width 77 height 9
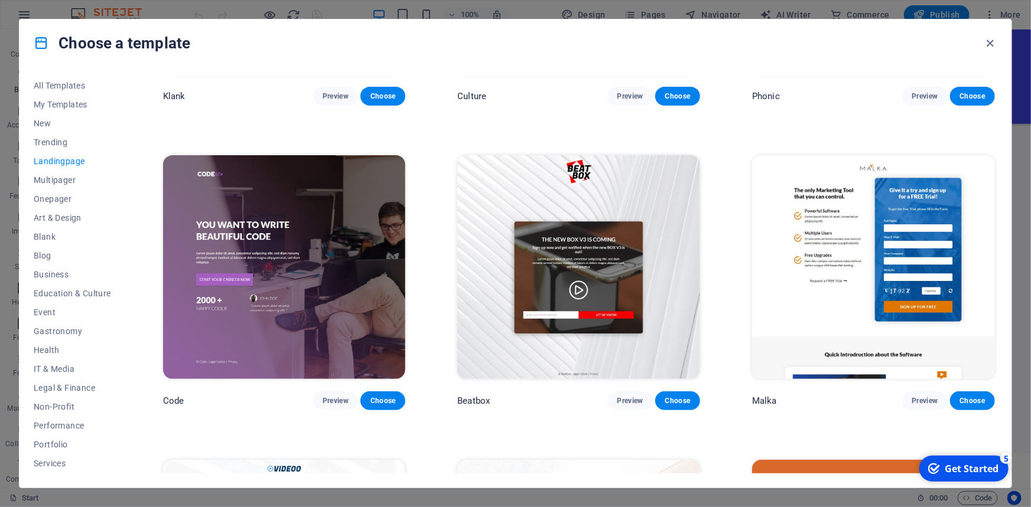
scroll to position [53, 0]
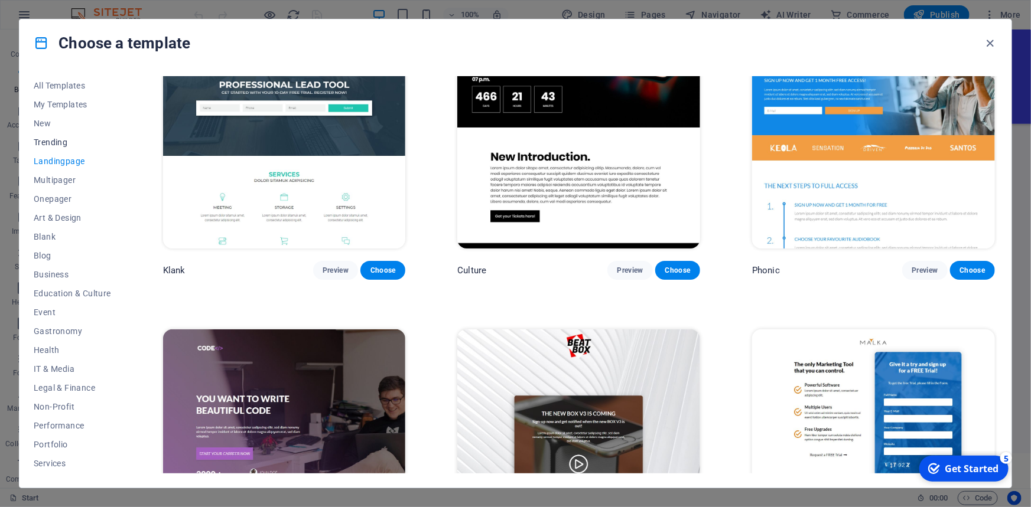
click at [60, 141] on span "Trending" at bounding box center [72, 142] width 77 height 9
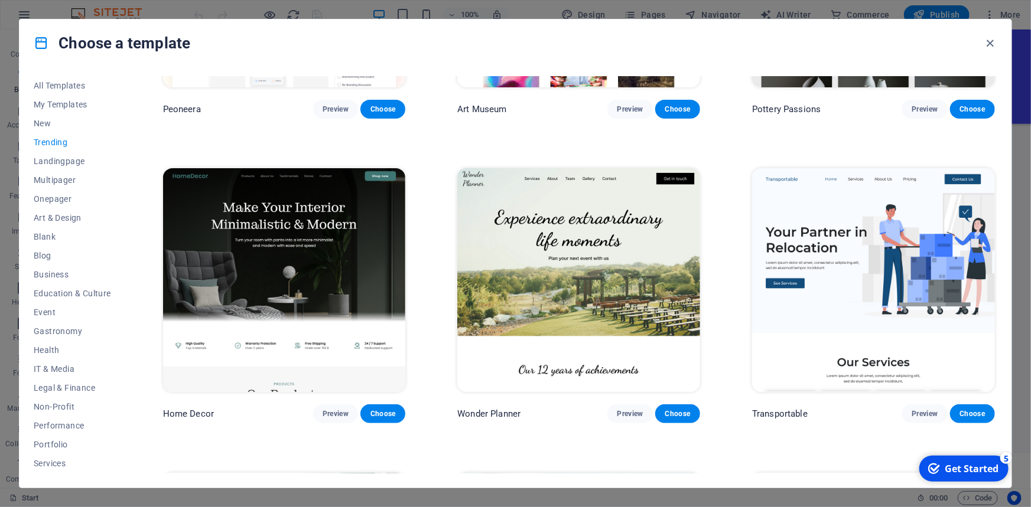
scroll to position [0, 0]
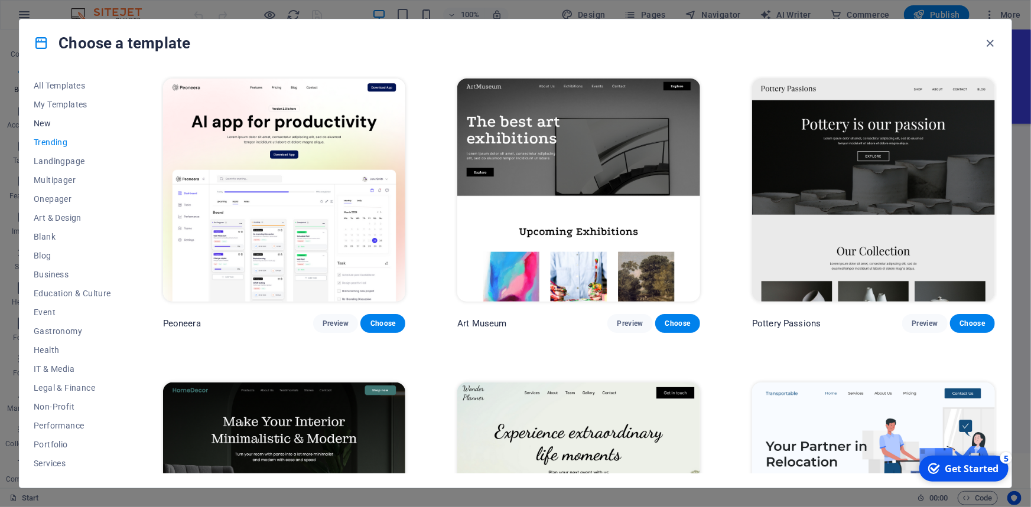
click at [50, 118] on button "New" at bounding box center [72, 123] width 77 height 19
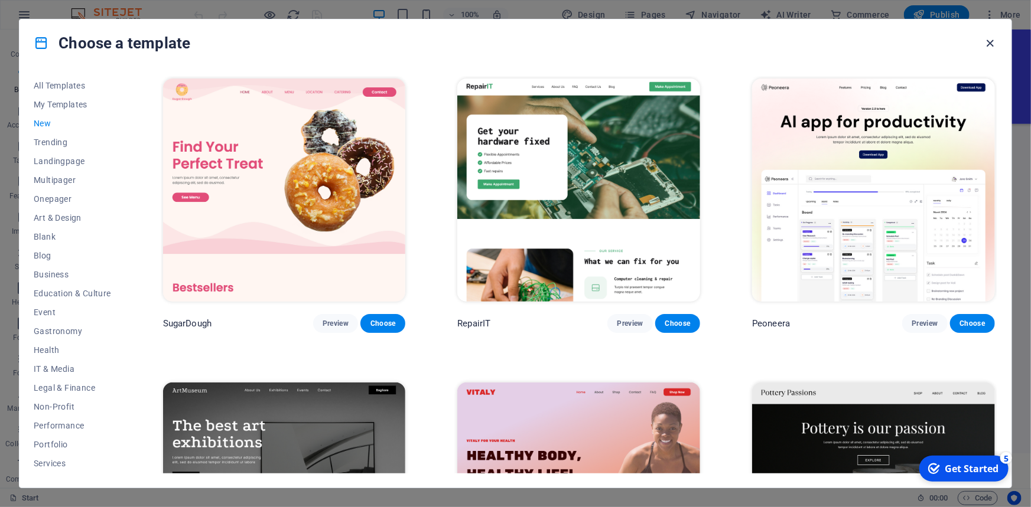
click at [992, 45] on icon "button" at bounding box center [990, 44] width 14 height 14
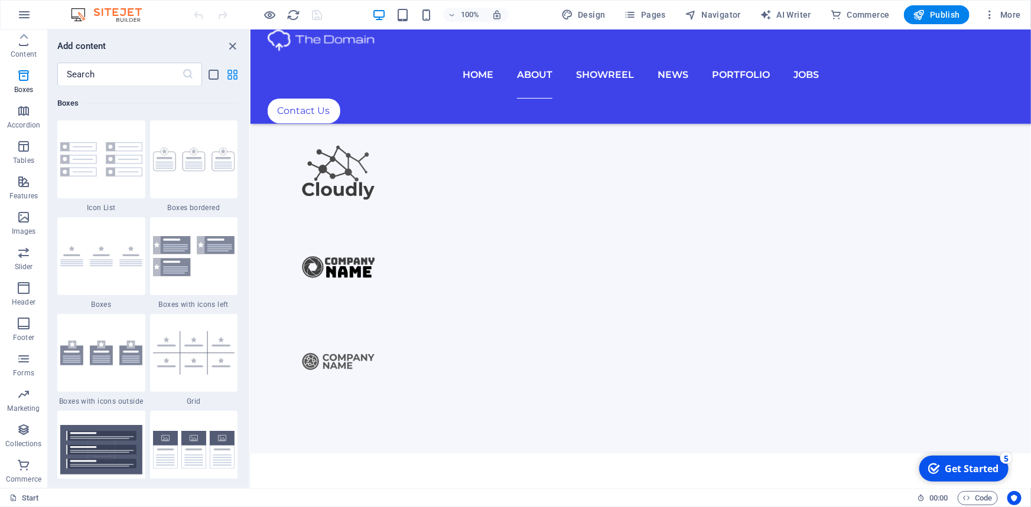
click at [235, 70] on icon "grid-view" at bounding box center [233, 75] width 14 height 14
click at [25, 106] on icon "button" at bounding box center [24, 111] width 14 height 14
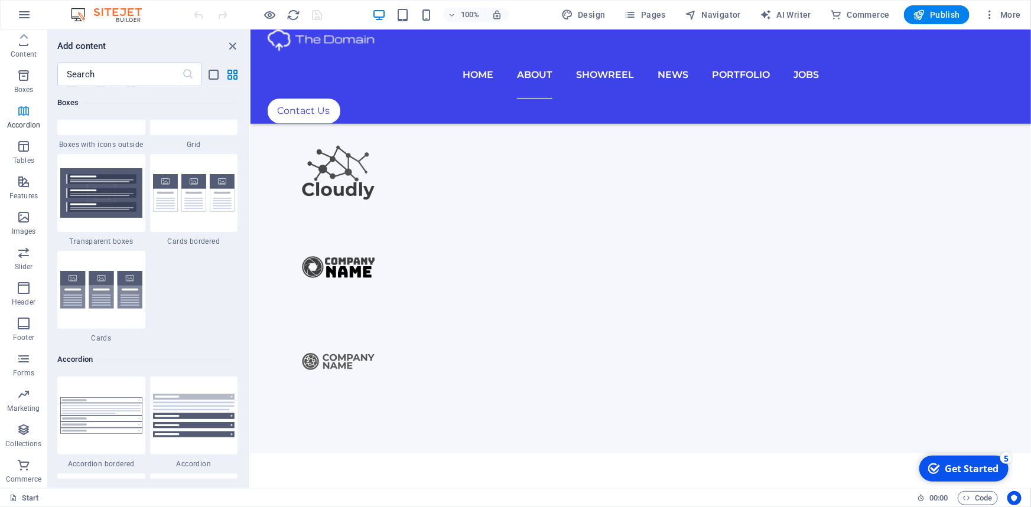
scroll to position [3771, 0]
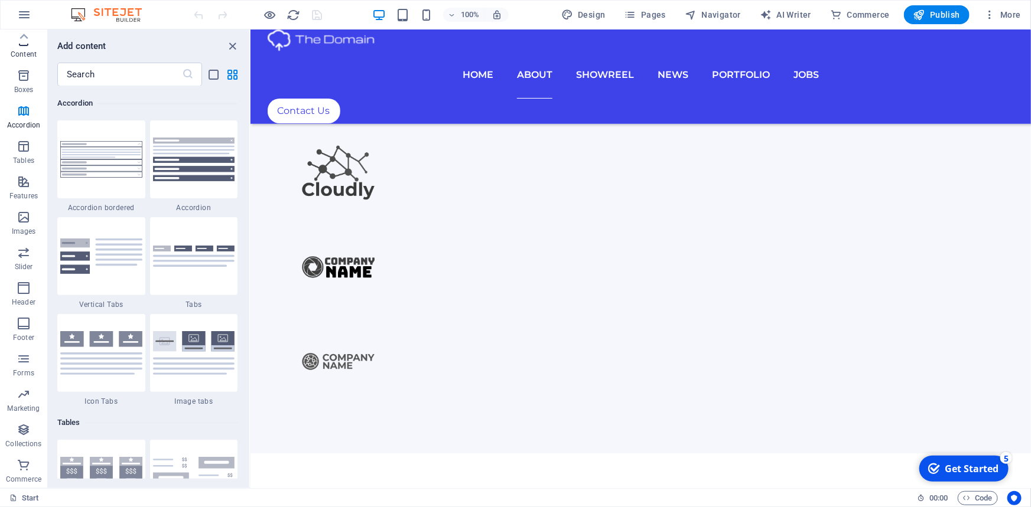
click at [24, 45] on icon "button" at bounding box center [24, 40] width 14 height 14
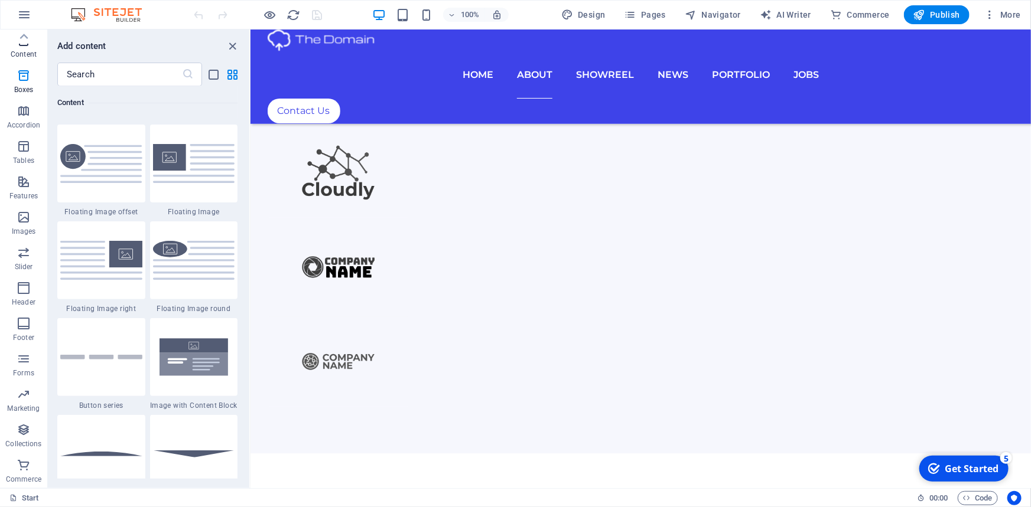
scroll to position [2066, 0]
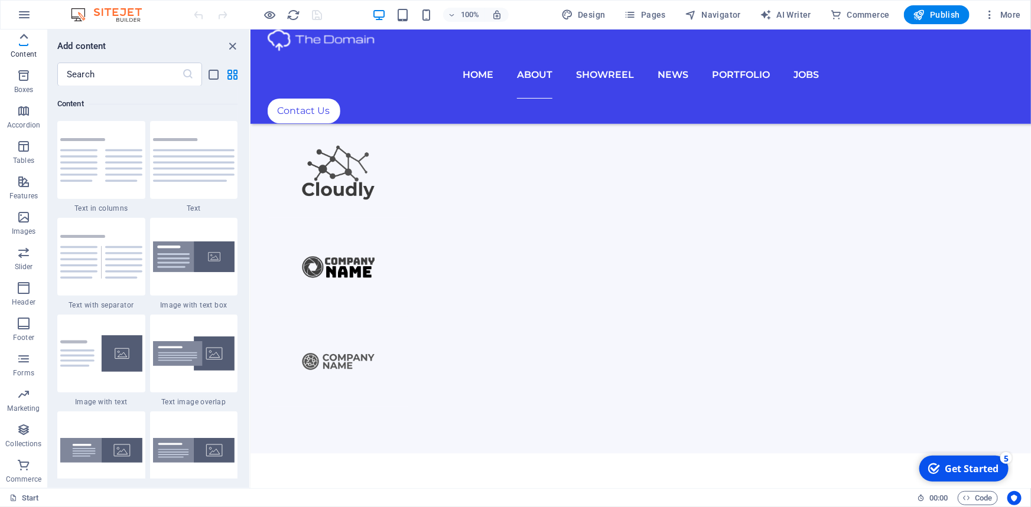
click at [24, 32] on icon at bounding box center [23, 36] width 17 height 17
click at [24, 15] on icon "button" at bounding box center [24, 15] width 14 height 14
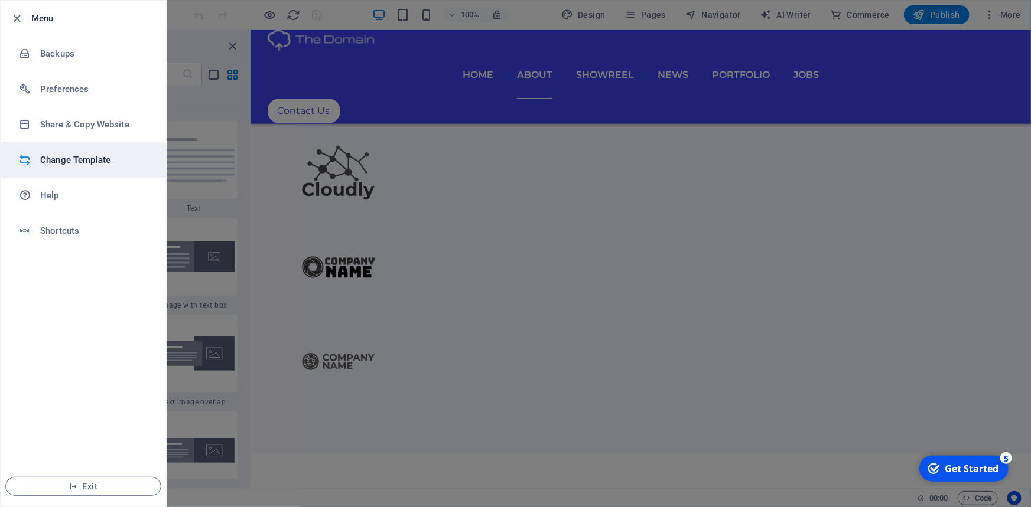
click at [105, 153] on h6 "Change Template" at bounding box center [94, 160] width 109 height 14
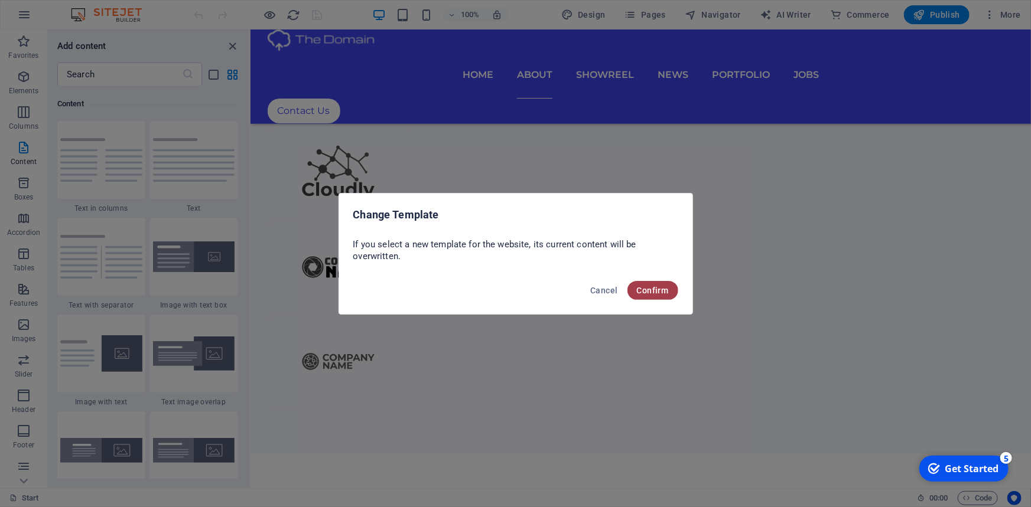
click at [649, 286] on span "Confirm" at bounding box center [653, 290] width 32 height 9
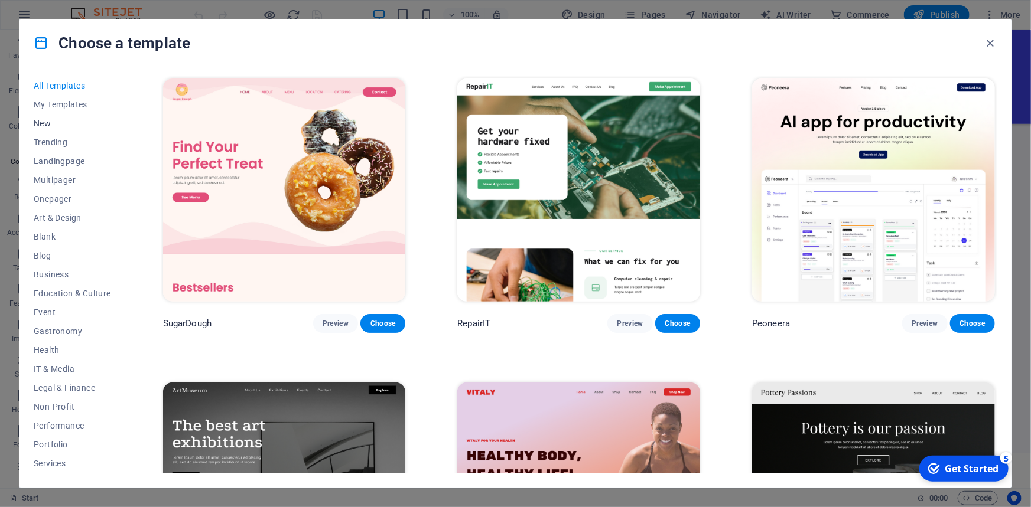
click at [70, 119] on span "New" at bounding box center [72, 123] width 77 height 9
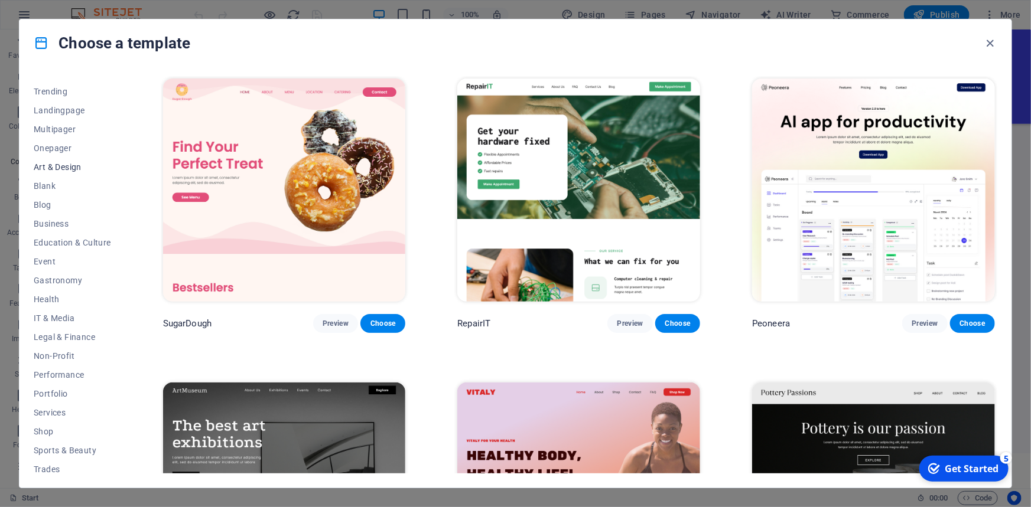
scroll to position [40, 0]
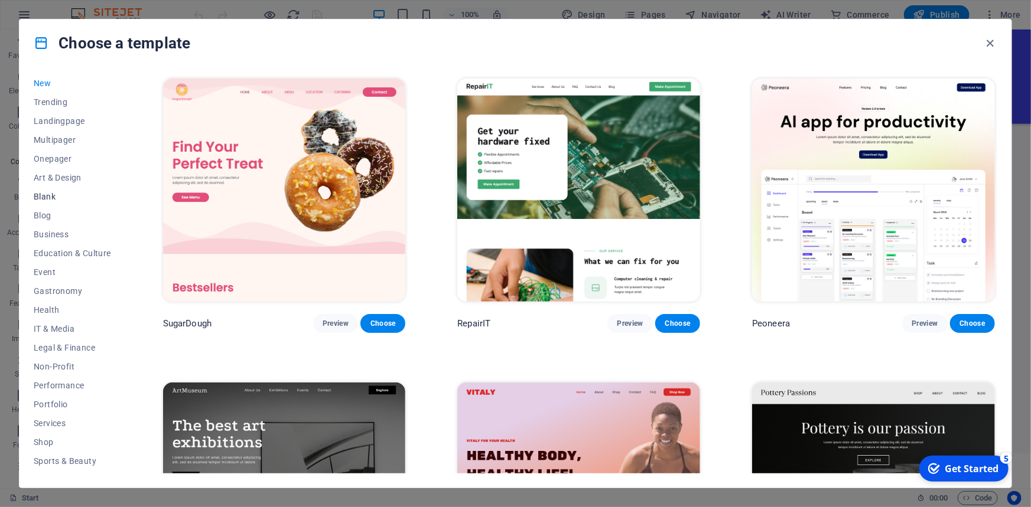
click at [43, 197] on span "Blank" at bounding box center [72, 196] width 77 height 9
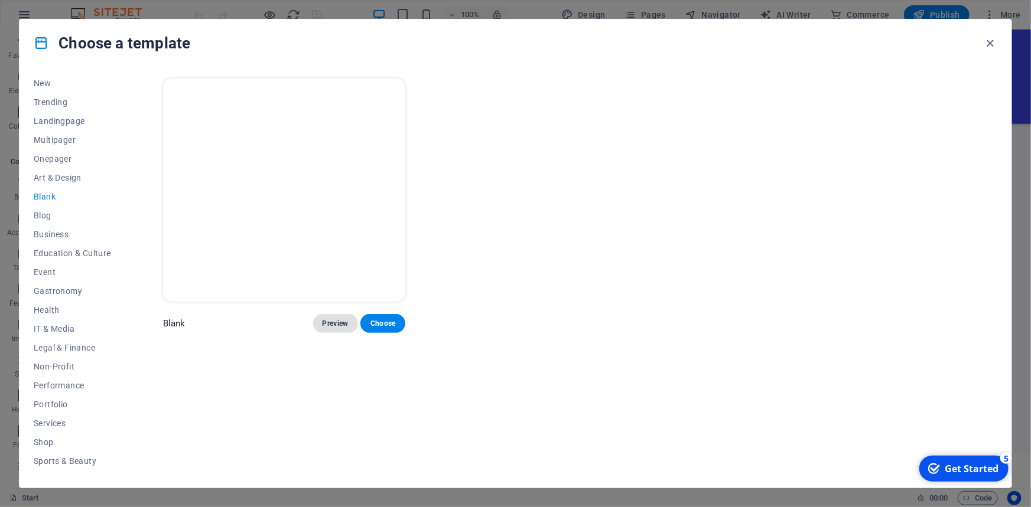
click at [337, 323] on span "Preview" at bounding box center [336, 323] width 26 height 9
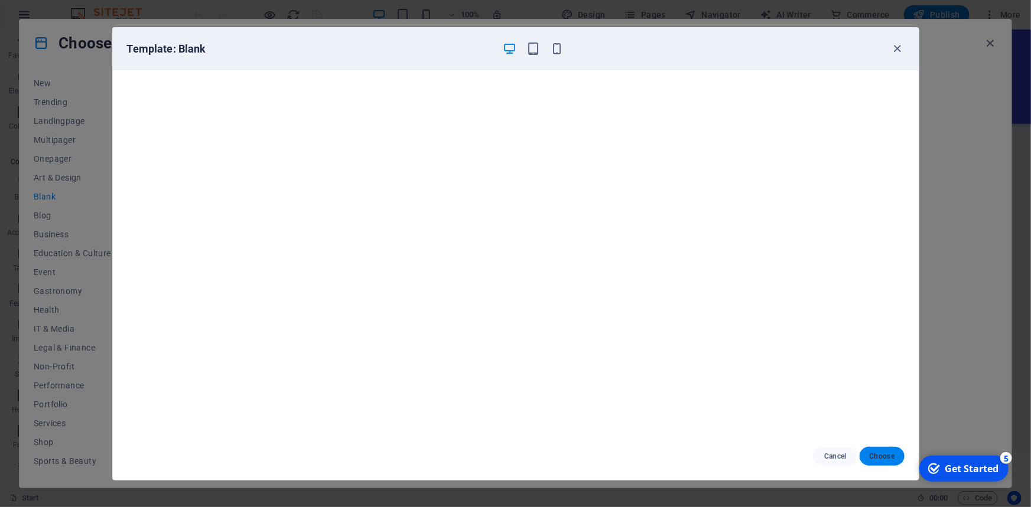
click at [876, 461] on button "Choose" at bounding box center [881, 456] width 44 height 19
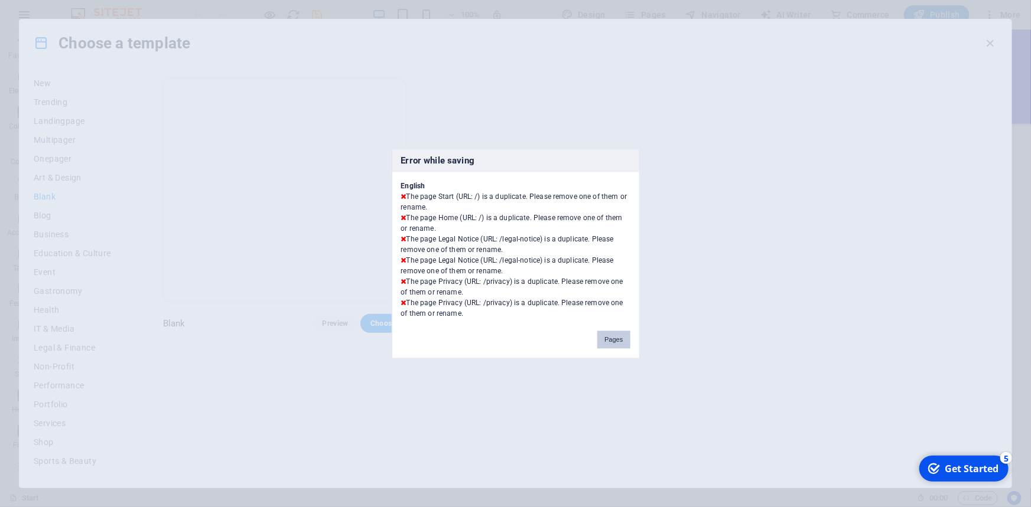
click at [618, 338] on button "Pages" at bounding box center [613, 340] width 32 height 18
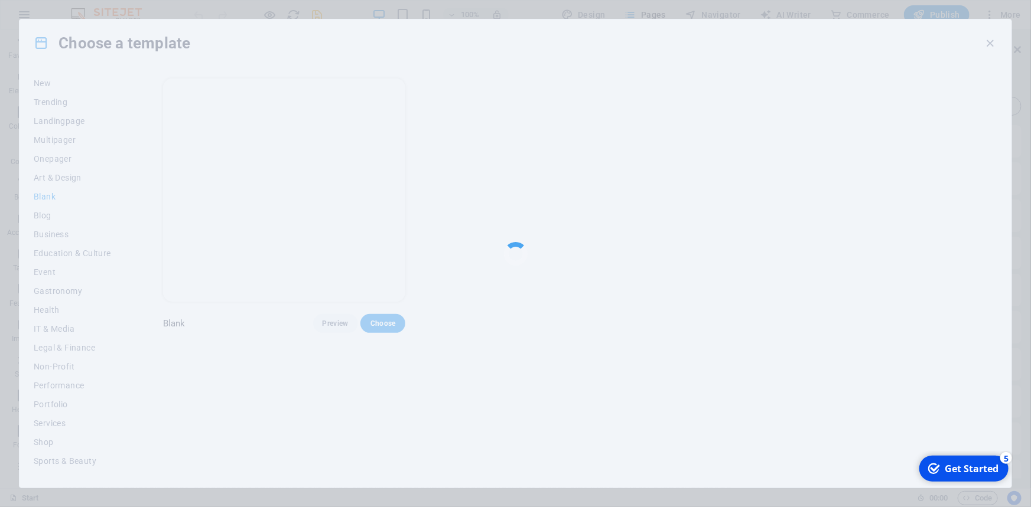
scroll to position [1481, 0]
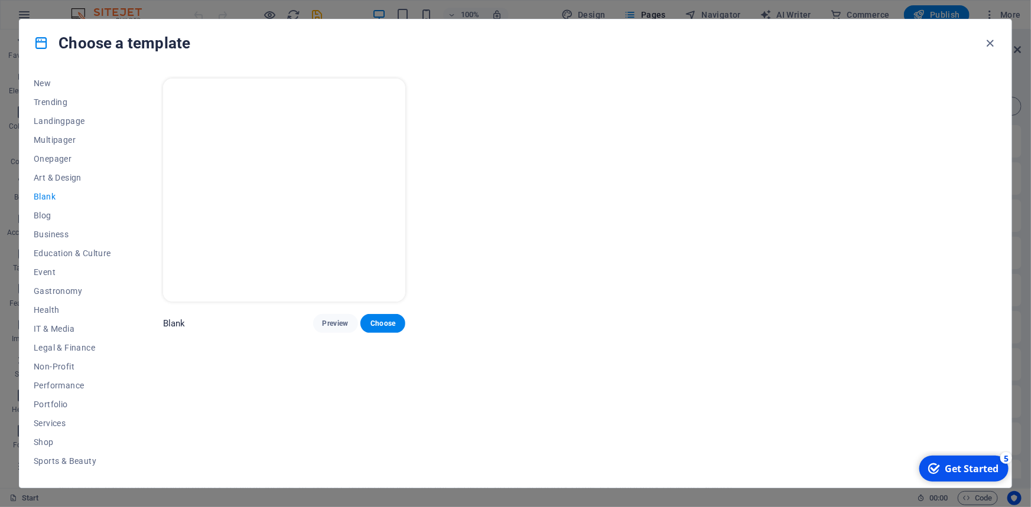
click at [342, 167] on img at bounding box center [284, 190] width 243 height 223
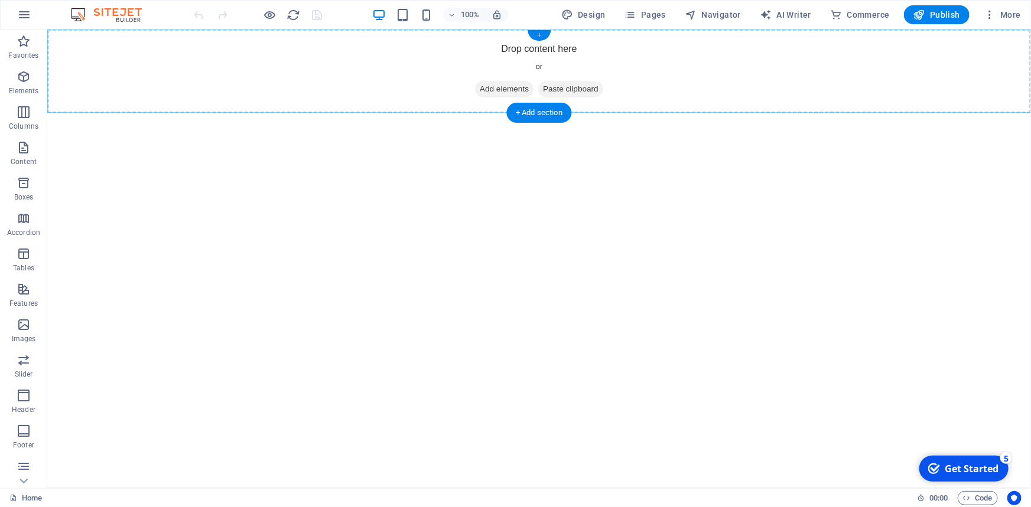
click at [542, 35] on div "+" at bounding box center [538, 35] width 23 height 11
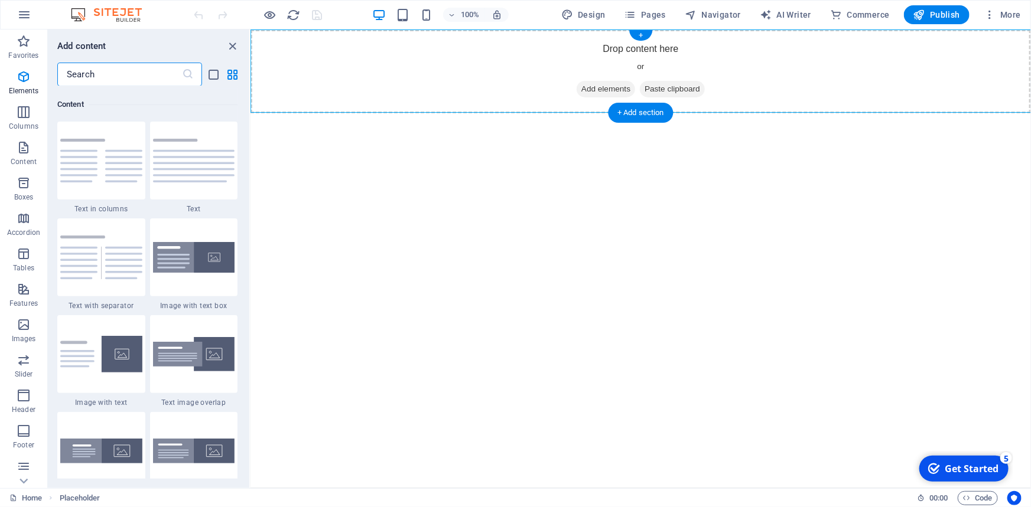
scroll to position [2066, 0]
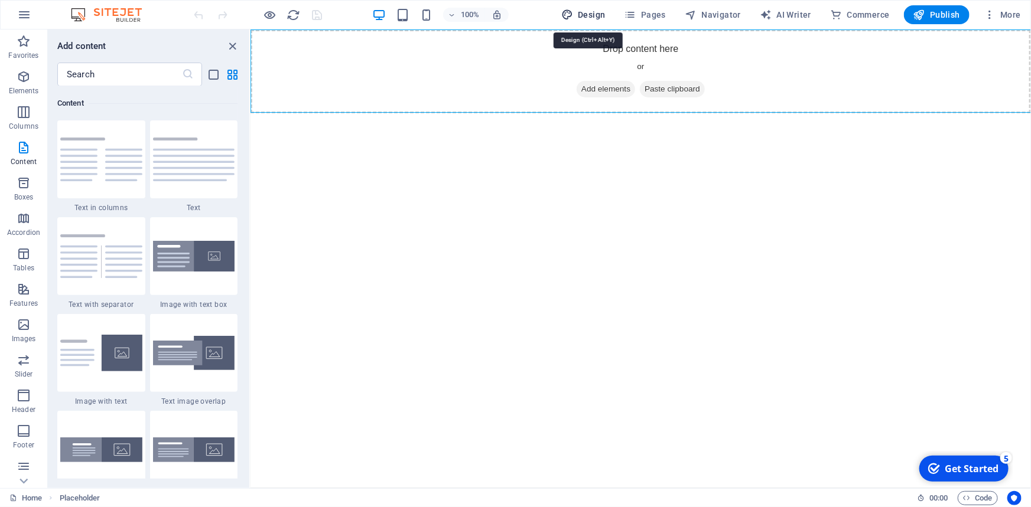
click at [588, 14] on span "Design" at bounding box center [583, 15] width 44 height 12
select select "px"
select select "400"
select select "px"
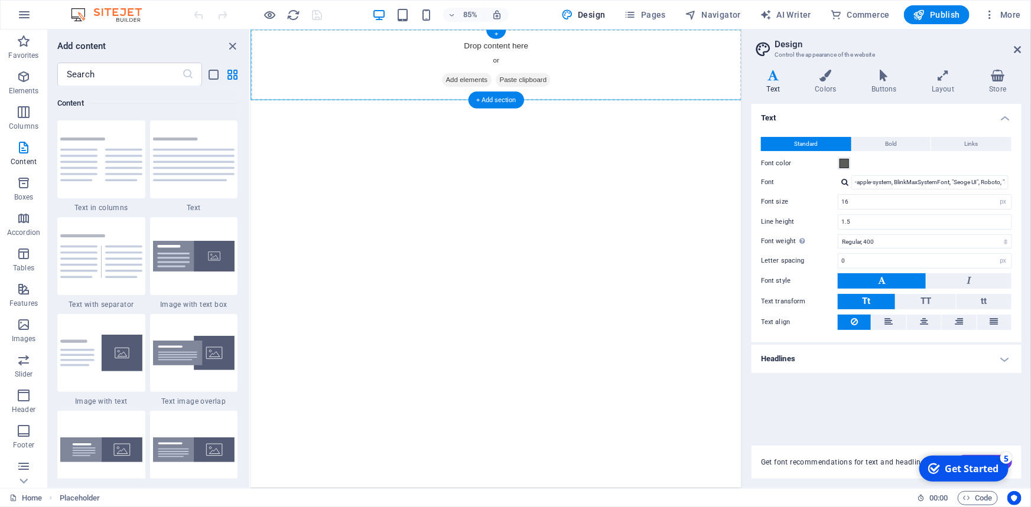
click at [494, 91] on span "Add elements" at bounding box center [504, 89] width 58 height 17
click at [495, 86] on span "Add elements" at bounding box center [504, 89] width 58 height 17
click at [482, 88] on span "Add elements" at bounding box center [504, 89] width 58 height 17
click at [945, 80] on icon at bounding box center [943, 76] width 53 height 12
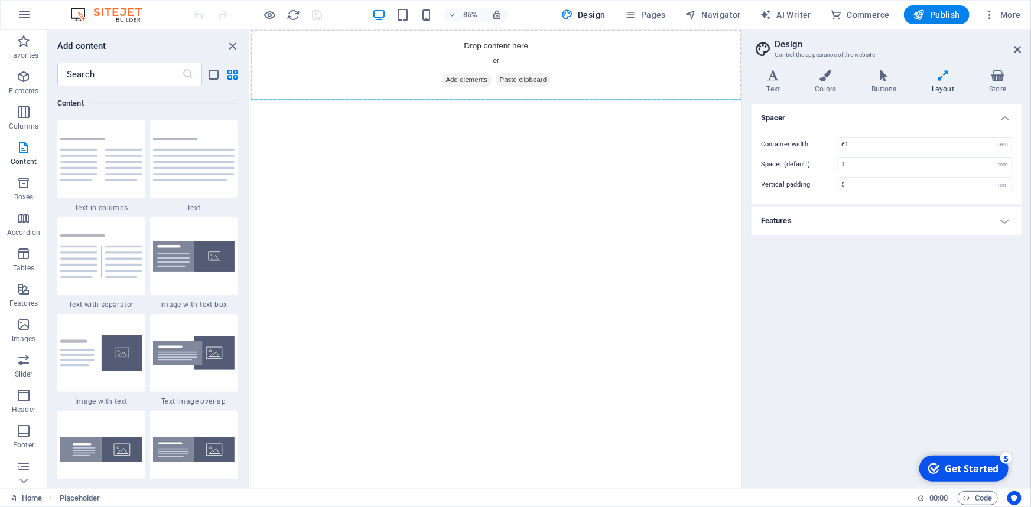
click at [970, 462] on div "Get Started" at bounding box center [971, 468] width 54 height 13
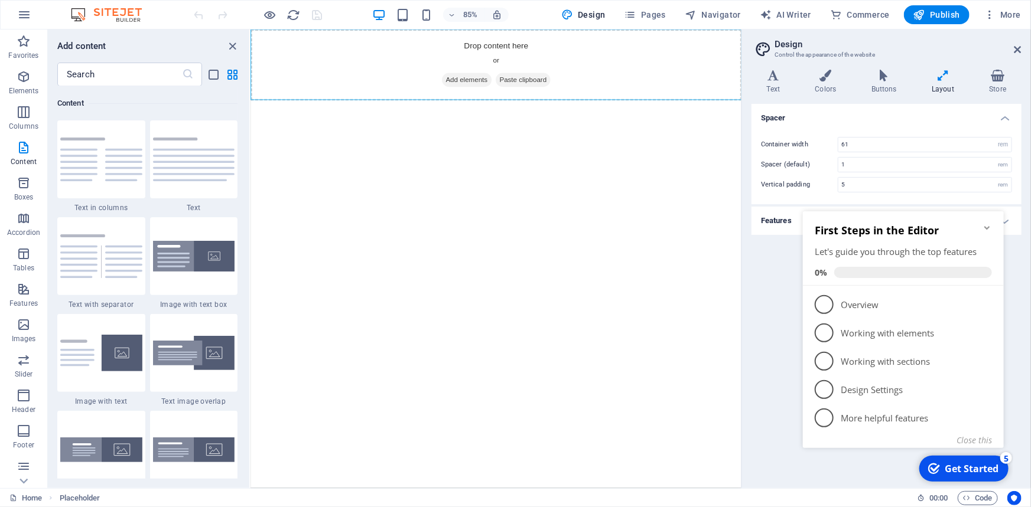
click at [987, 224] on icon "Minimize checklist" at bounding box center [986, 227] width 9 height 9
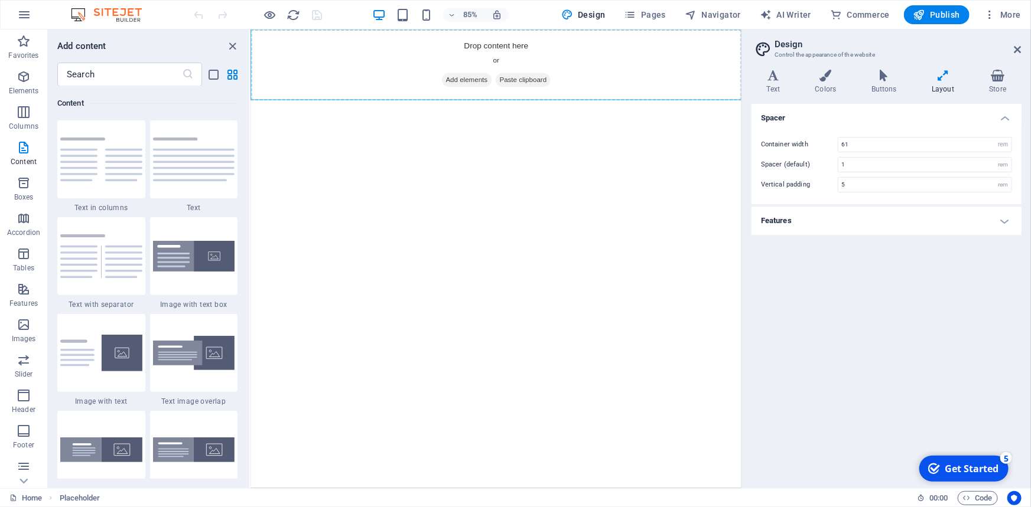
drag, startPoint x: 1075, startPoint y: 719, endPoint x: 1075, endPoint y: 644, distance: 74.4
click at [960, 468] on div "Get Started" at bounding box center [971, 468] width 54 height 13
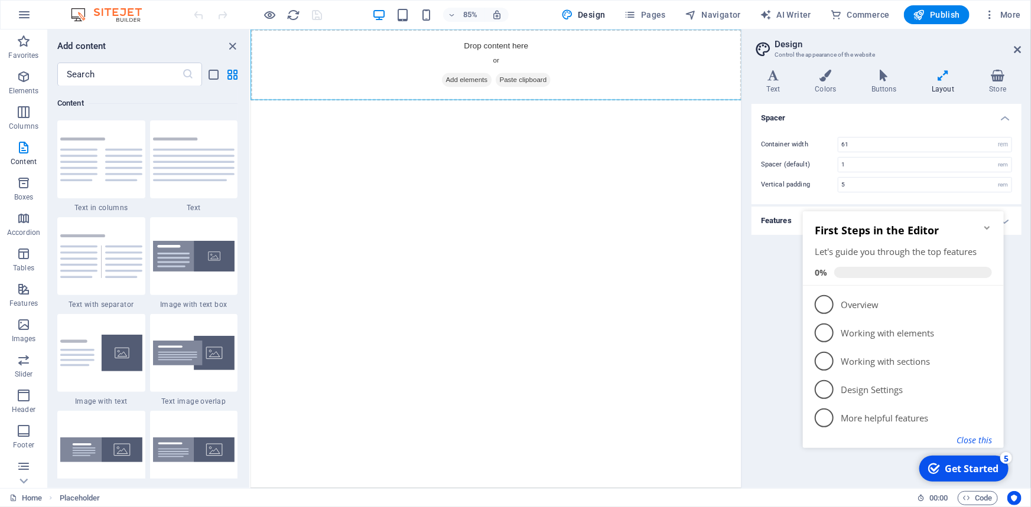
click at [973, 443] on button "Close this" at bounding box center [973, 439] width 35 height 11
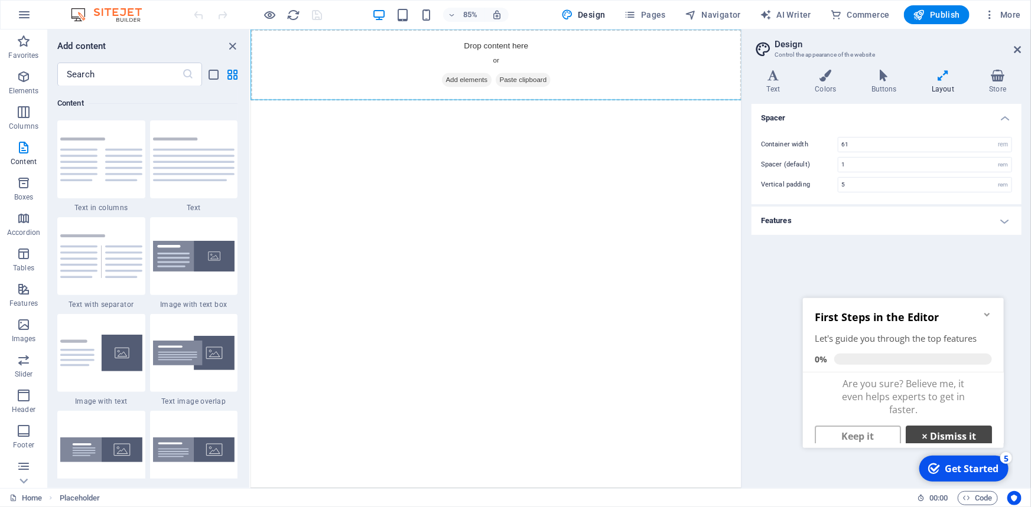
click at [947, 436] on link "× Dismiss it" at bounding box center [948, 435] width 86 height 21
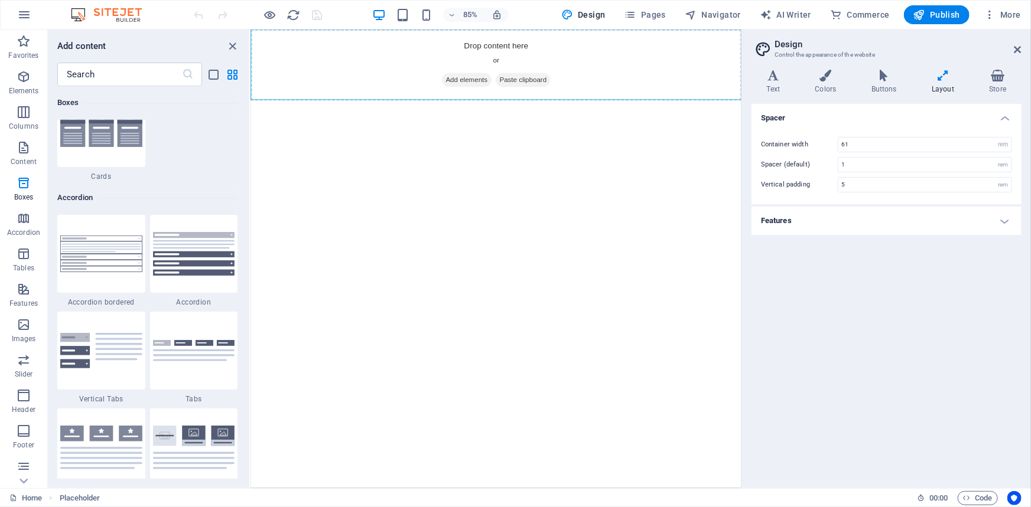
scroll to position [3677, 0]
click at [19, 122] on p "Columns" at bounding box center [24, 126] width 30 height 9
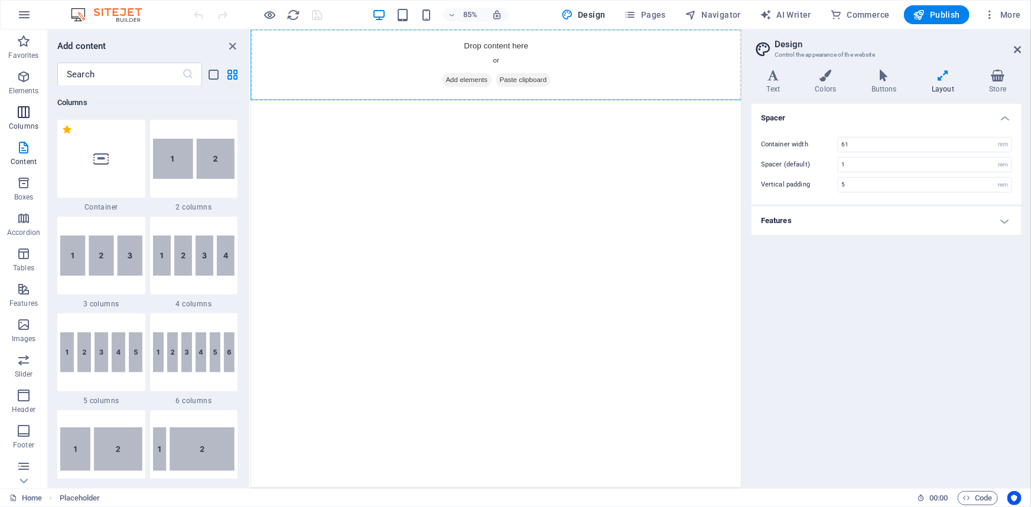
scroll to position [585, 0]
click at [22, 154] on icon "button" at bounding box center [24, 148] width 14 height 14
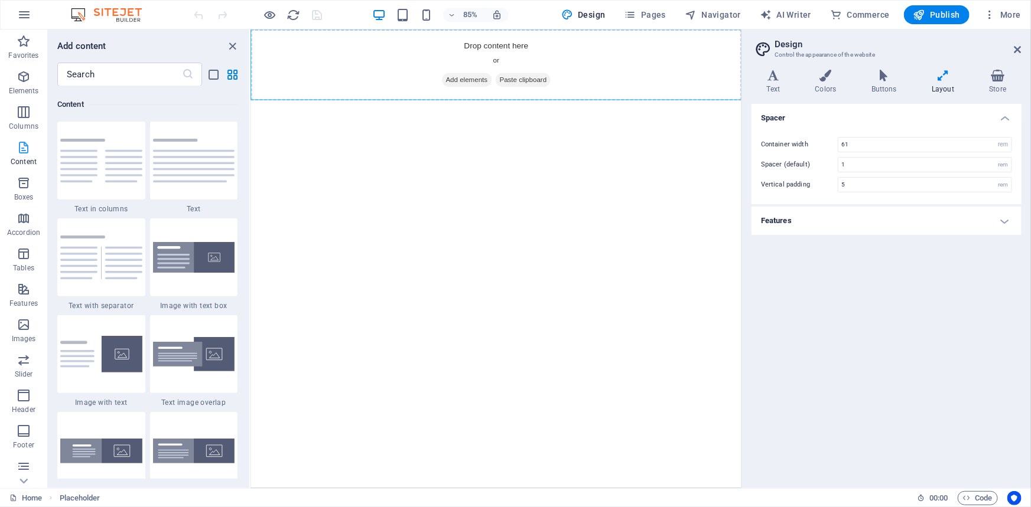
scroll to position [2066, 0]
click at [22, 186] on icon "button" at bounding box center [24, 183] width 14 height 14
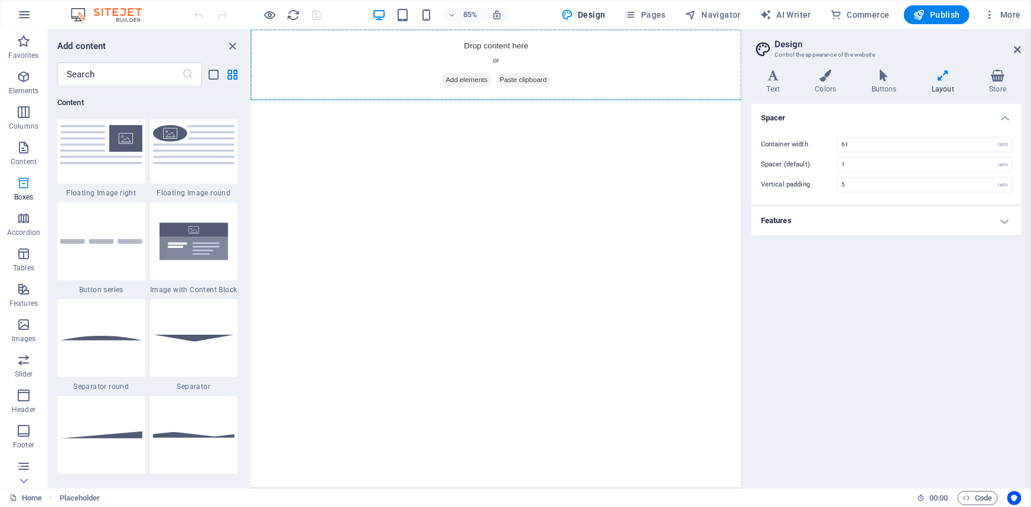
scroll to position [3258, 0]
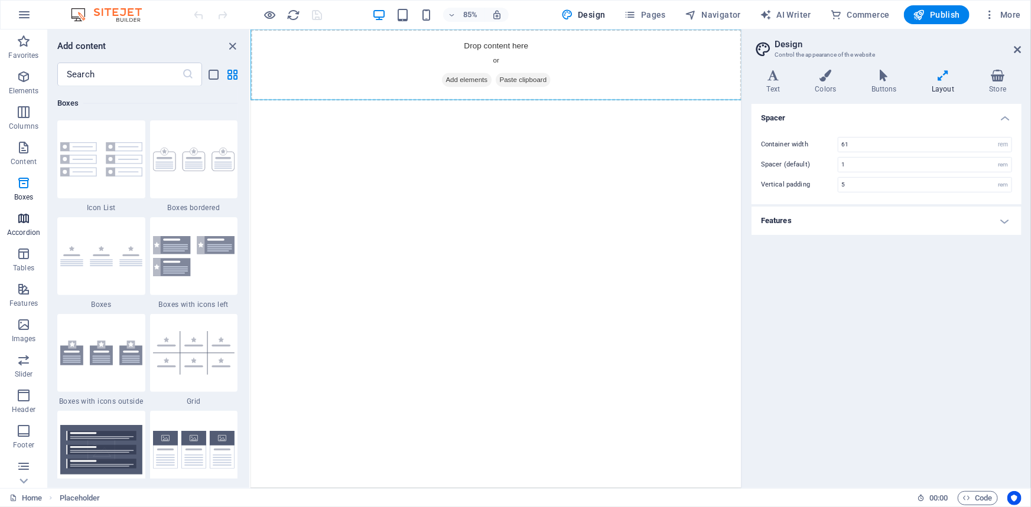
click at [27, 230] on p "Accordion" at bounding box center [23, 232] width 33 height 9
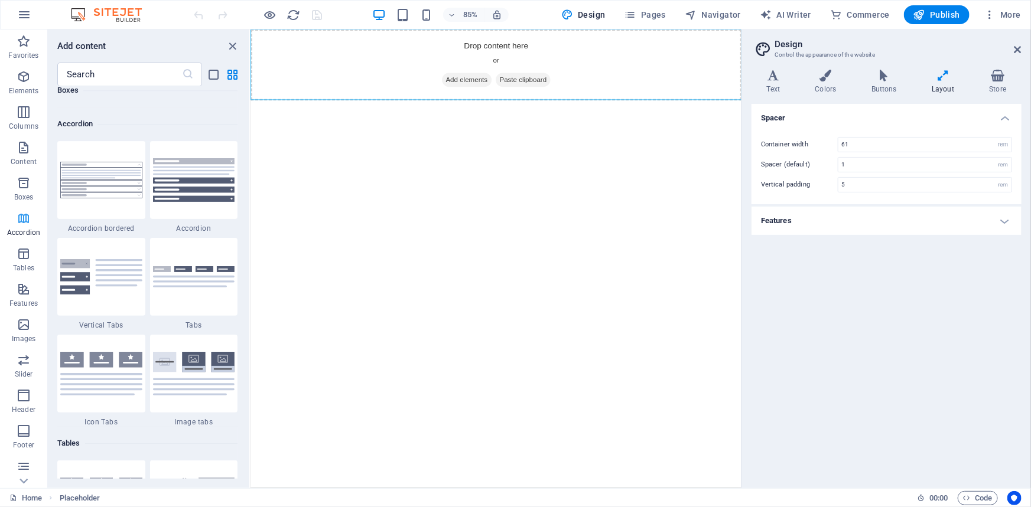
scroll to position [3771, 0]
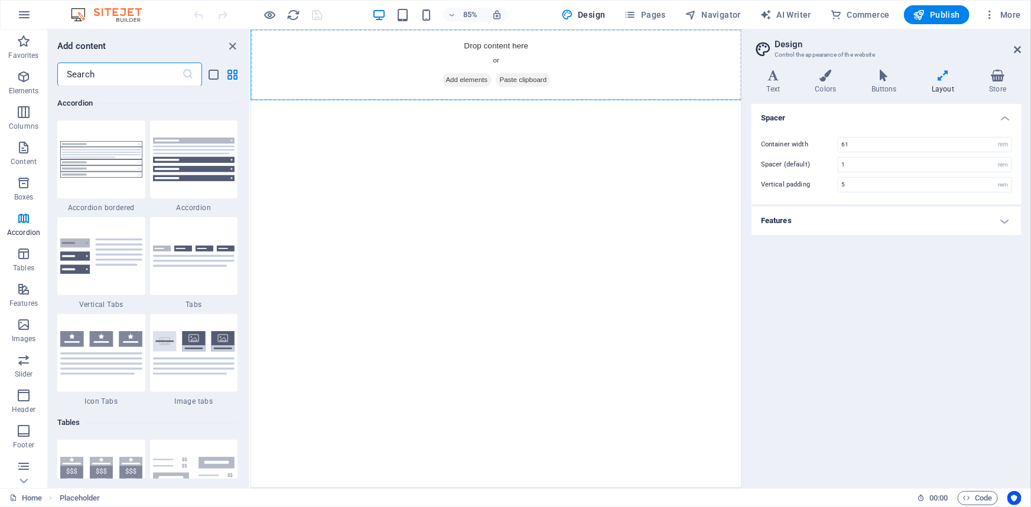
click at [154, 77] on input "text" at bounding box center [119, 75] width 125 height 24
click at [29, 90] on p "Elements" at bounding box center [24, 90] width 30 height 9
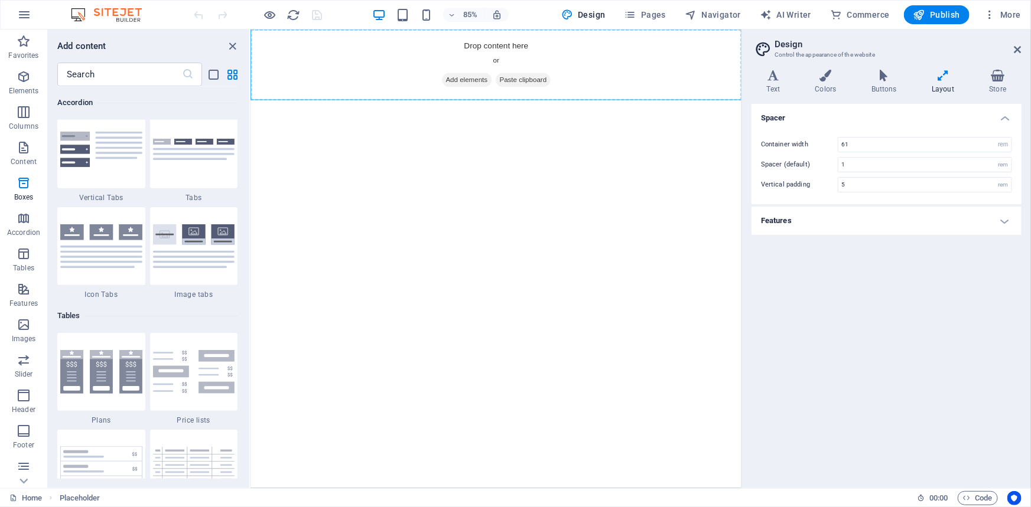
scroll to position [3938, 0]
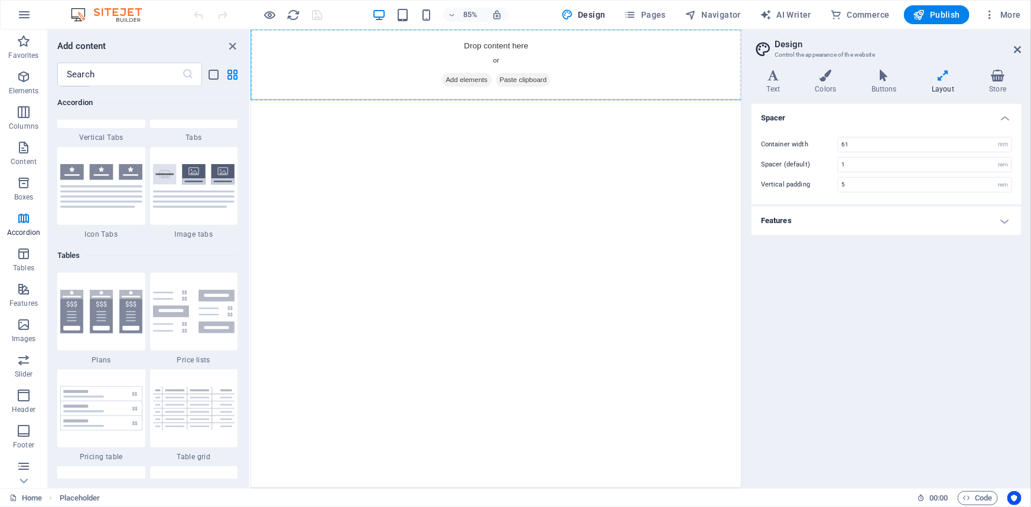
drag, startPoint x: 247, startPoint y: 224, endPoint x: 239, endPoint y: 283, distance: 59.0
click at [239, 283] on div "Favorites 1 Star Headline 1 Star Container Elements 1 Star Headline 1 Star Text…" at bounding box center [148, 282] width 201 height 393
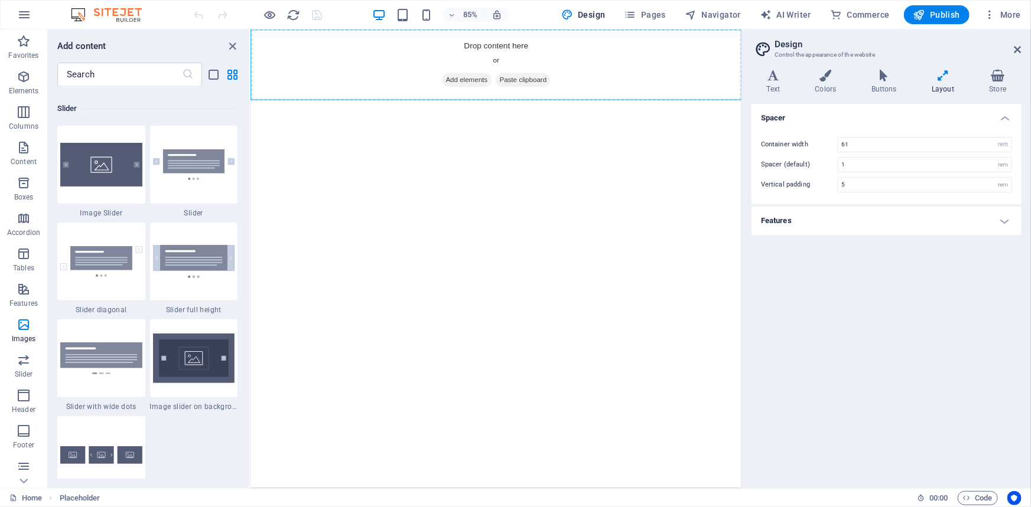
scroll to position [6691, 0]
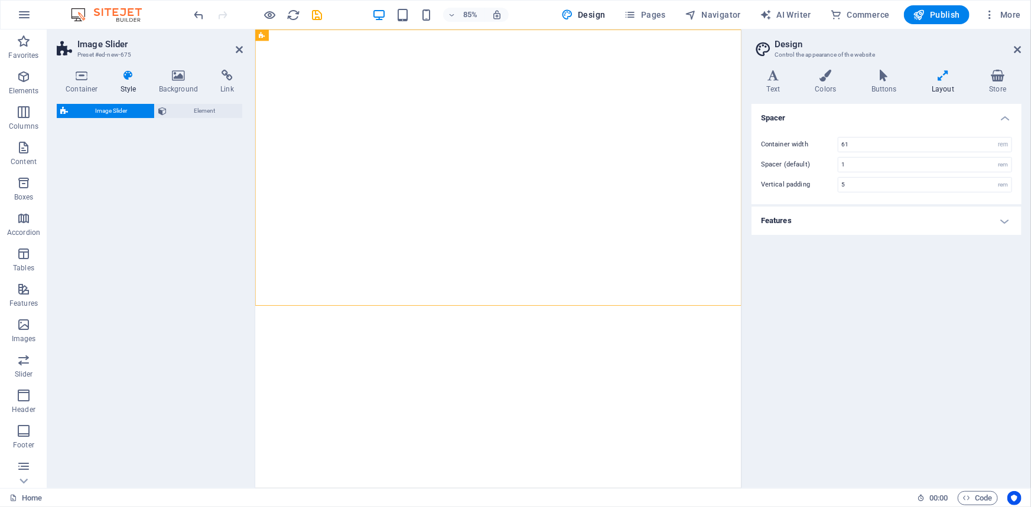
select select "rem"
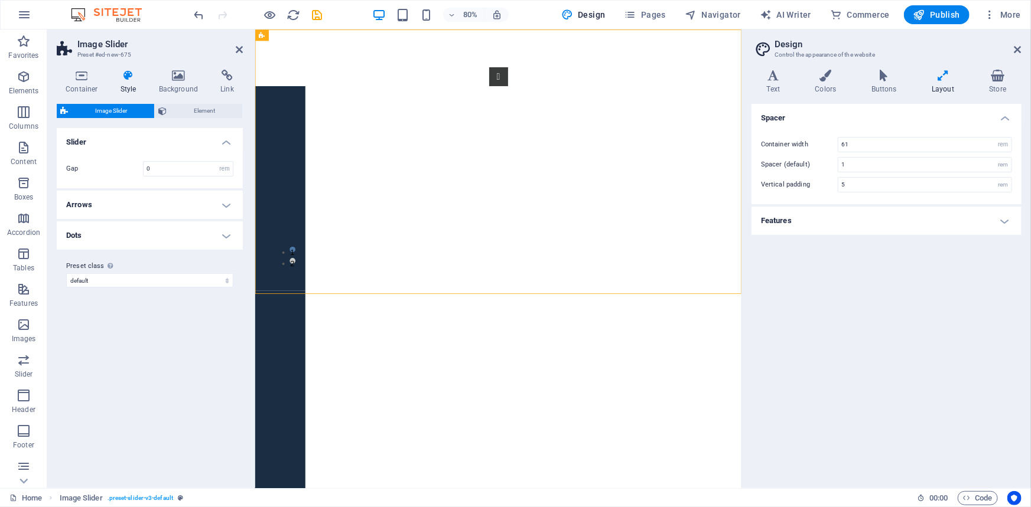
click at [618, 360] on html "Skip to main content 1 2" at bounding box center [559, 194] width 608 height 331
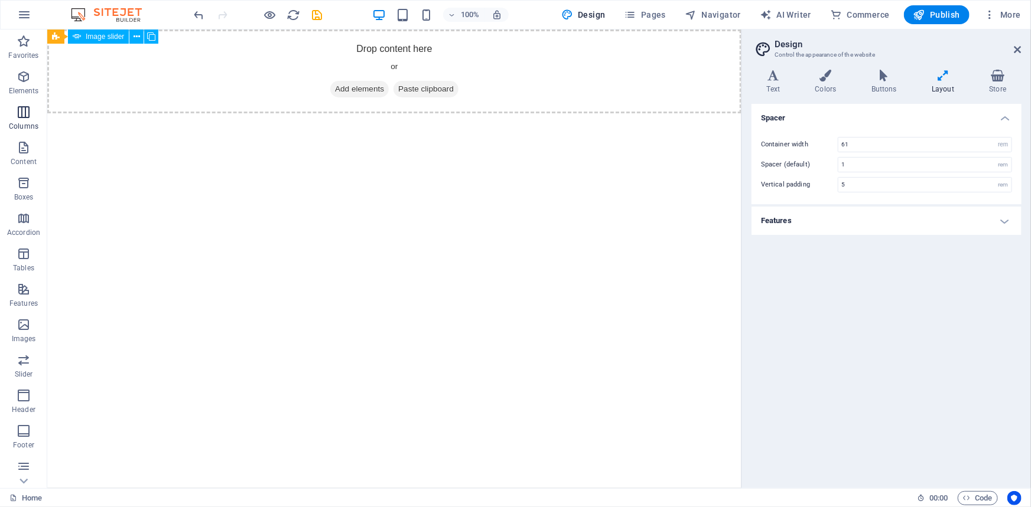
click at [22, 107] on icon "button" at bounding box center [24, 112] width 14 height 14
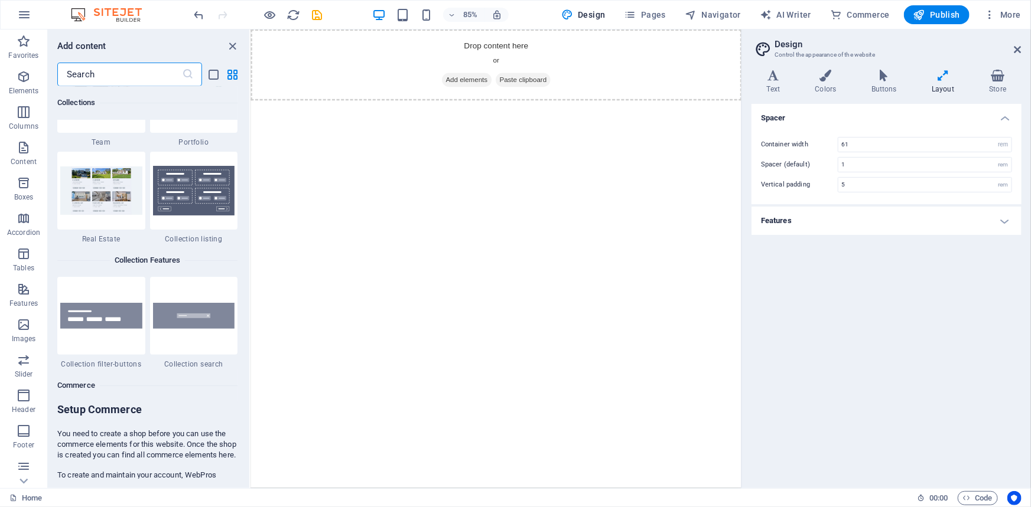
scroll to position [11210, 0]
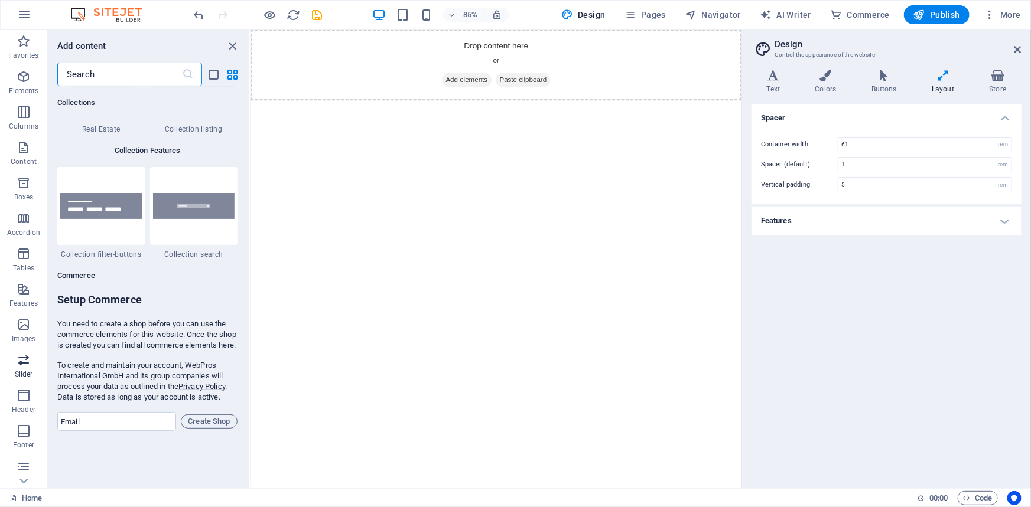
click at [10, 367] on span "Slider" at bounding box center [23, 367] width 47 height 28
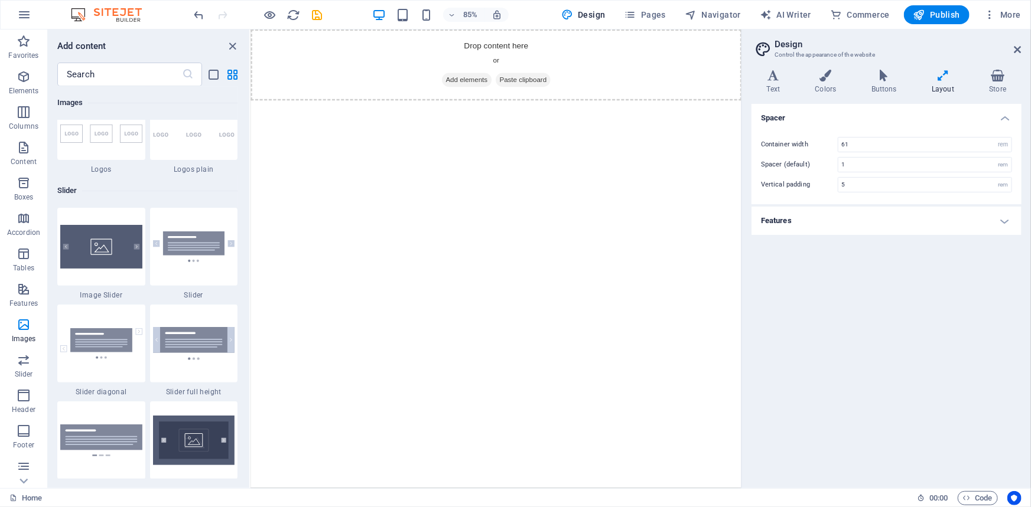
scroll to position [6588, 0]
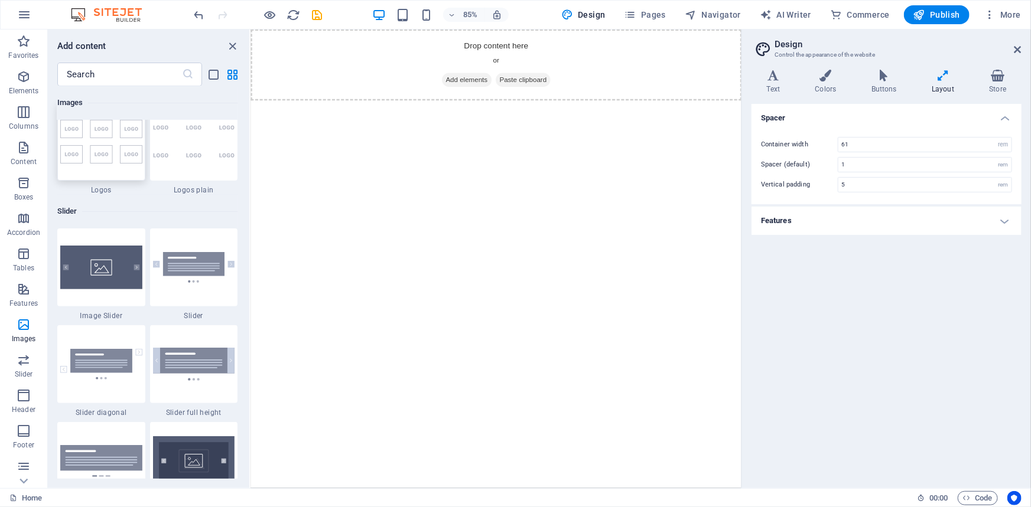
click at [116, 158] on div at bounding box center [101, 142] width 88 height 78
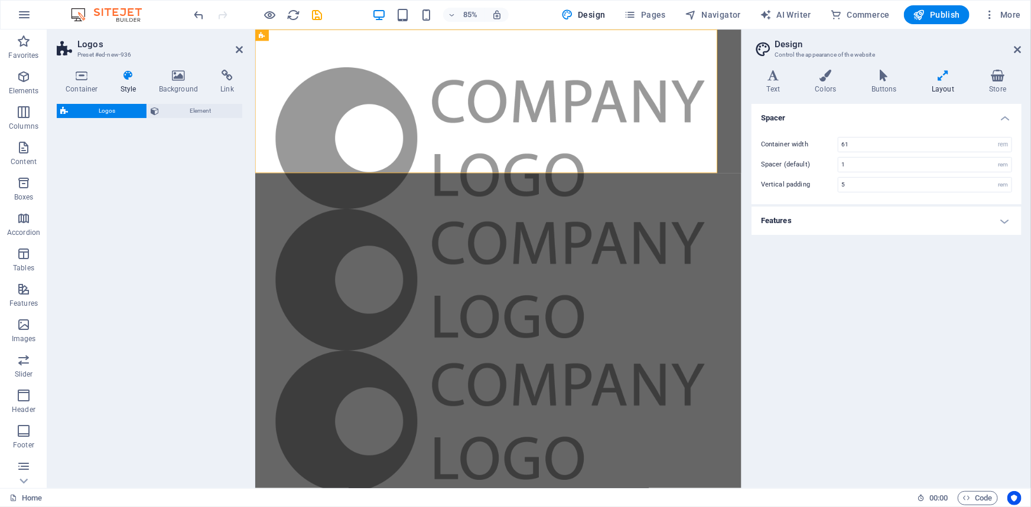
select select "rem"
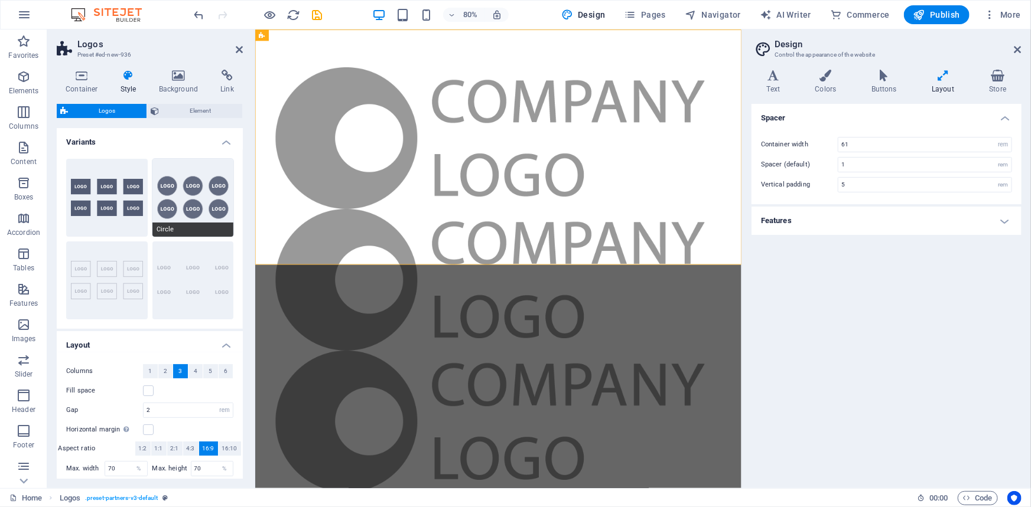
click at [185, 200] on button "Circle" at bounding box center [193, 198] width 82 height 78
type input "1"
type input "80"
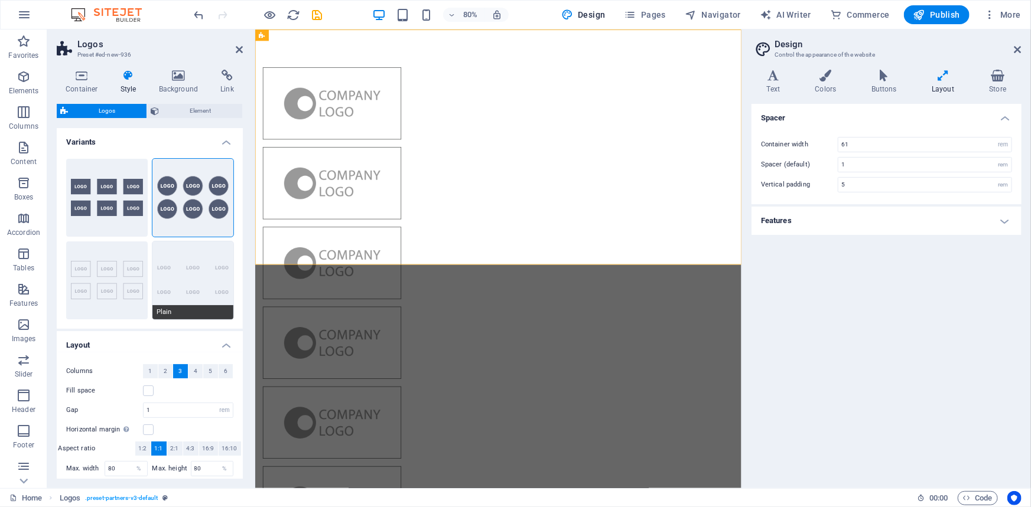
click at [175, 289] on button "Plain" at bounding box center [193, 281] width 82 height 78
type input "2"
type input "70"
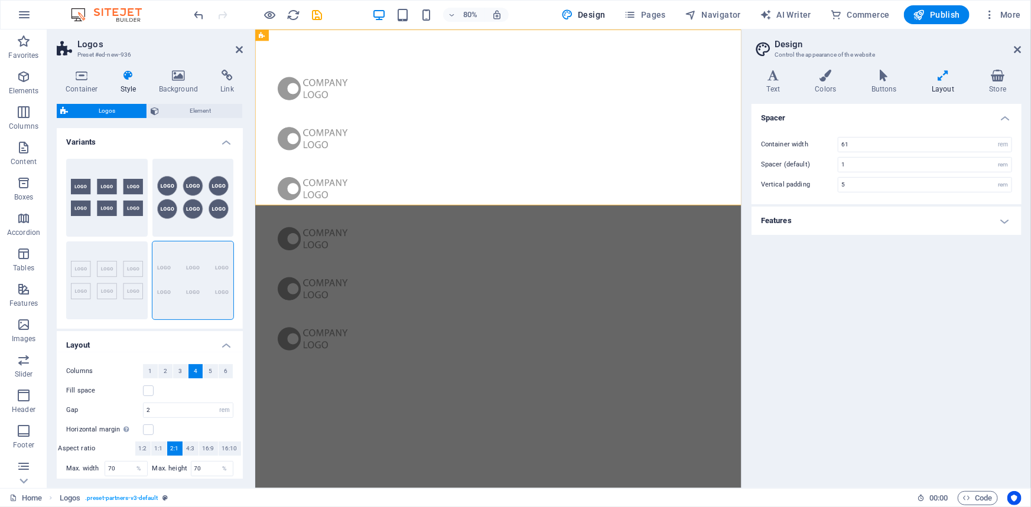
click at [226, 139] on h4 "Variants" at bounding box center [150, 138] width 186 height 21
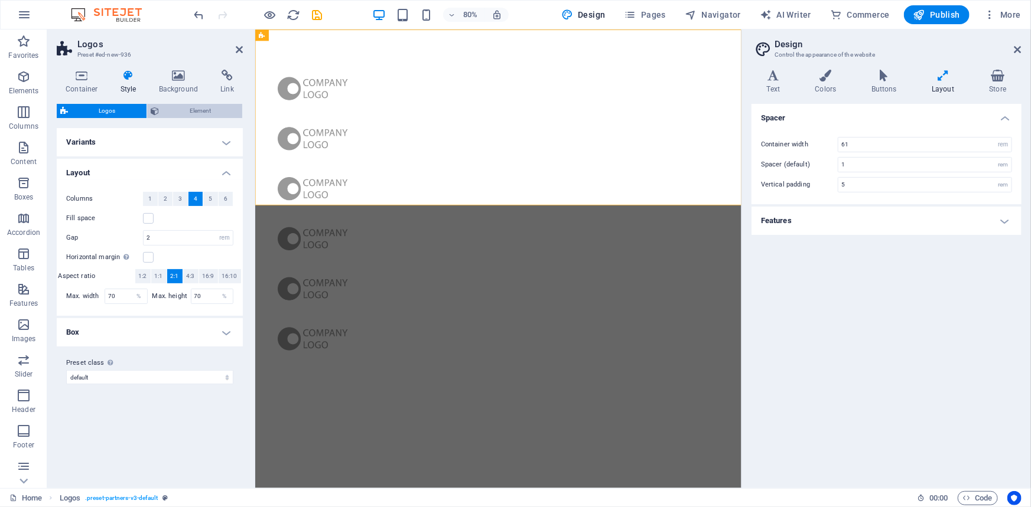
click at [154, 116] on icon at bounding box center [155, 111] width 8 height 14
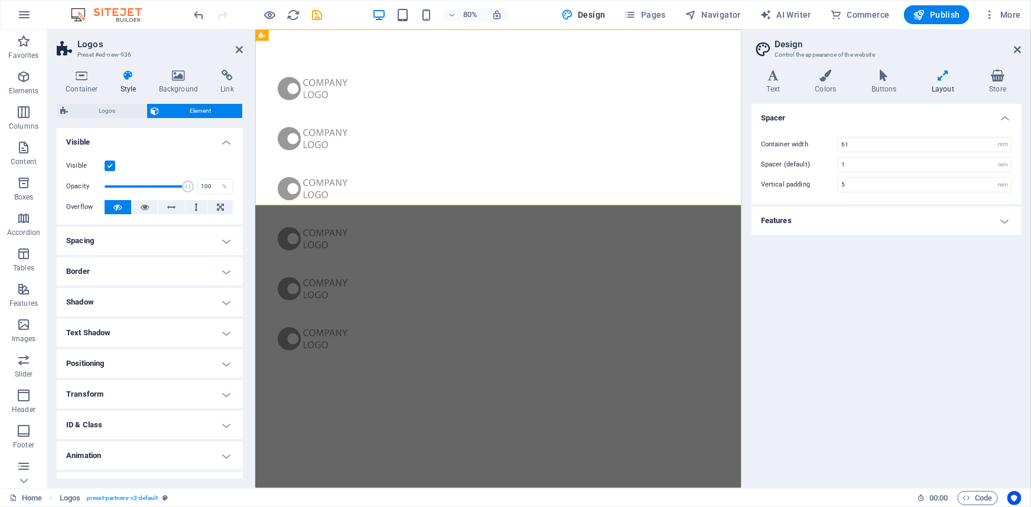
click at [106, 229] on h4 "Spacing" at bounding box center [150, 241] width 186 height 28
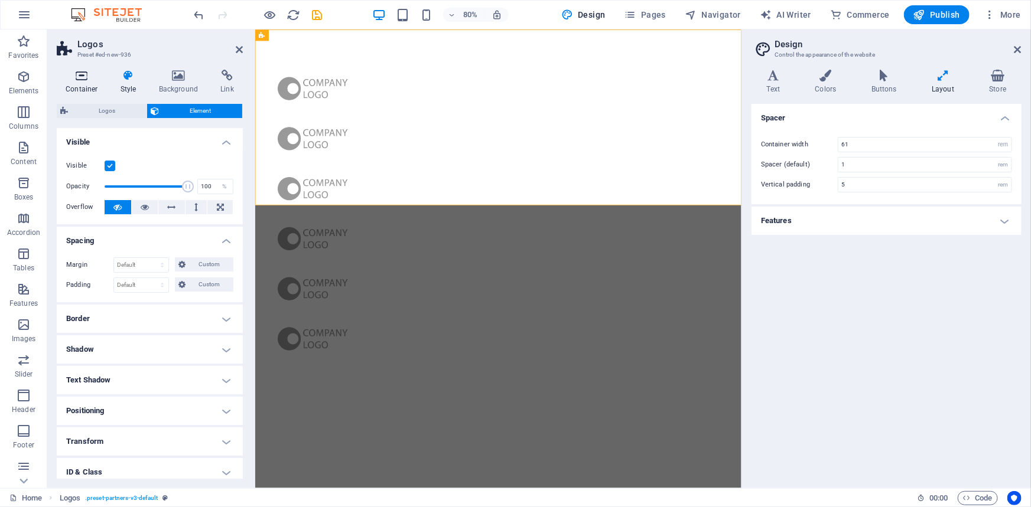
click at [83, 80] on icon at bounding box center [82, 76] width 50 height 12
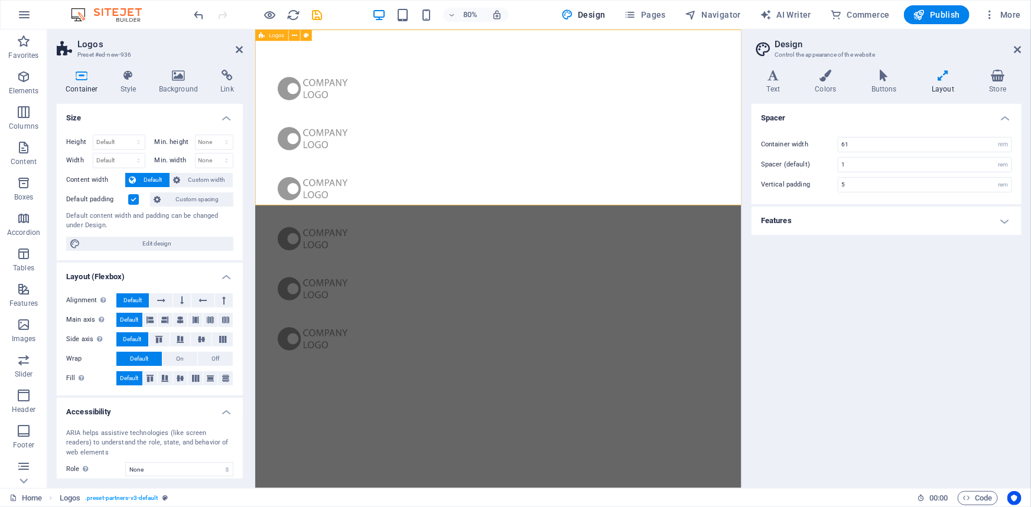
click at [823, 61] on div at bounding box center [559, 259] width 608 height 461
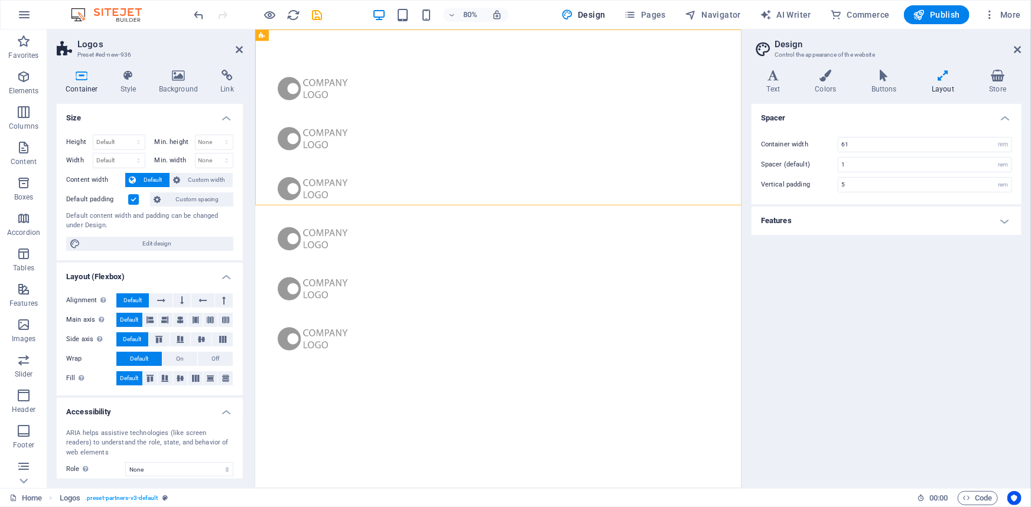
drag, startPoint x: 514, startPoint y: 65, endPoint x: 271, endPoint y: 50, distance: 243.8
click at [308, 32] on button at bounding box center [306, 35] width 11 height 11
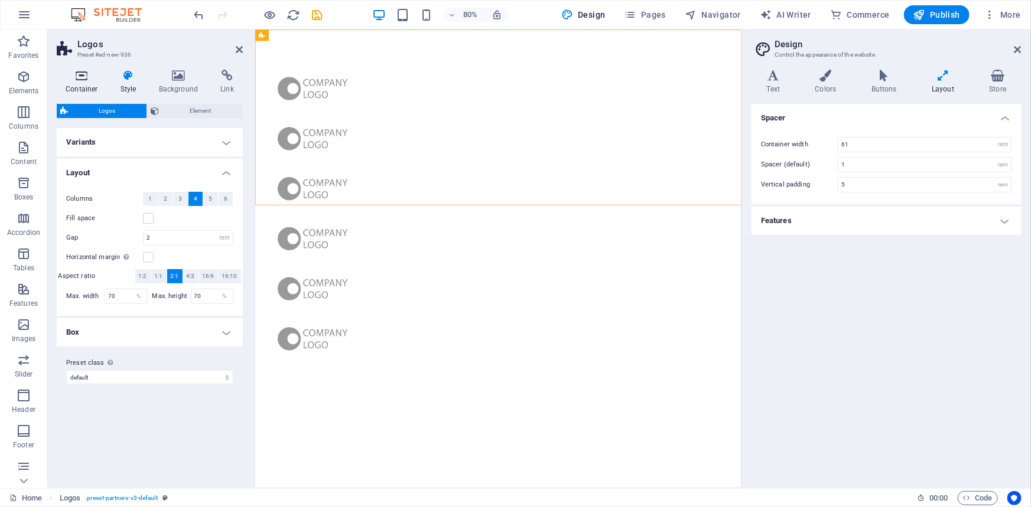
click at [83, 77] on icon at bounding box center [82, 76] width 50 height 12
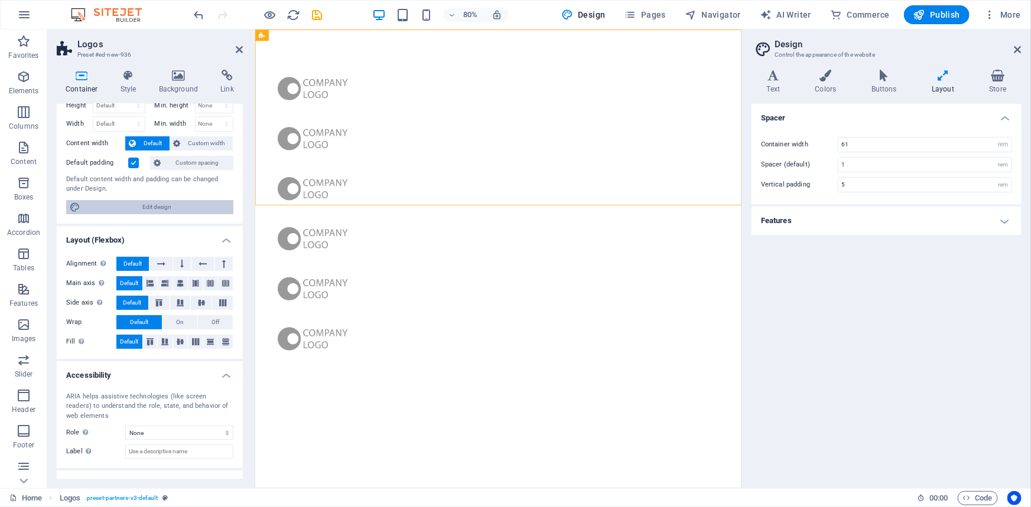
scroll to position [82, 0]
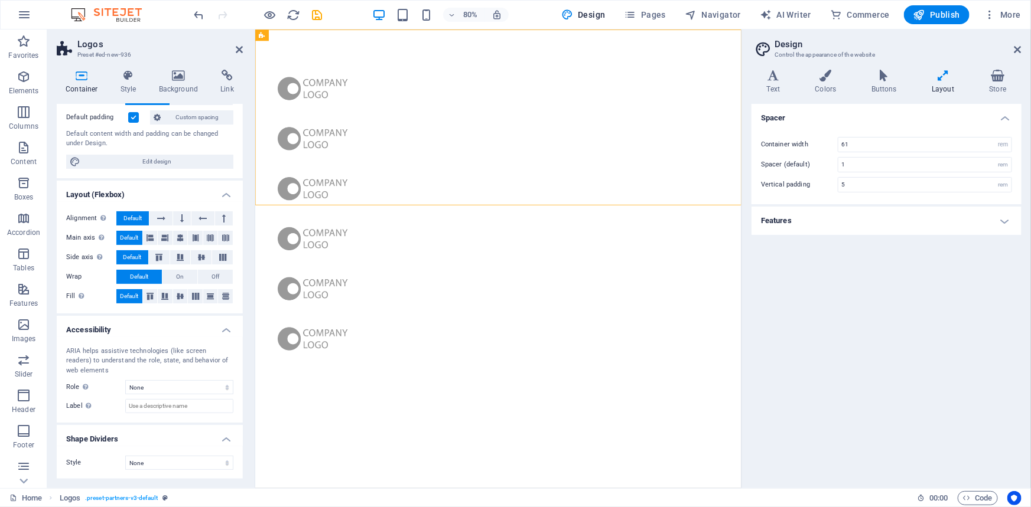
click at [238, 56] on header "Logos Preset #ed-new-936" at bounding box center [150, 45] width 186 height 31
click at [238, 51] on icon at bounding box center [239, 49] width 7 height 9
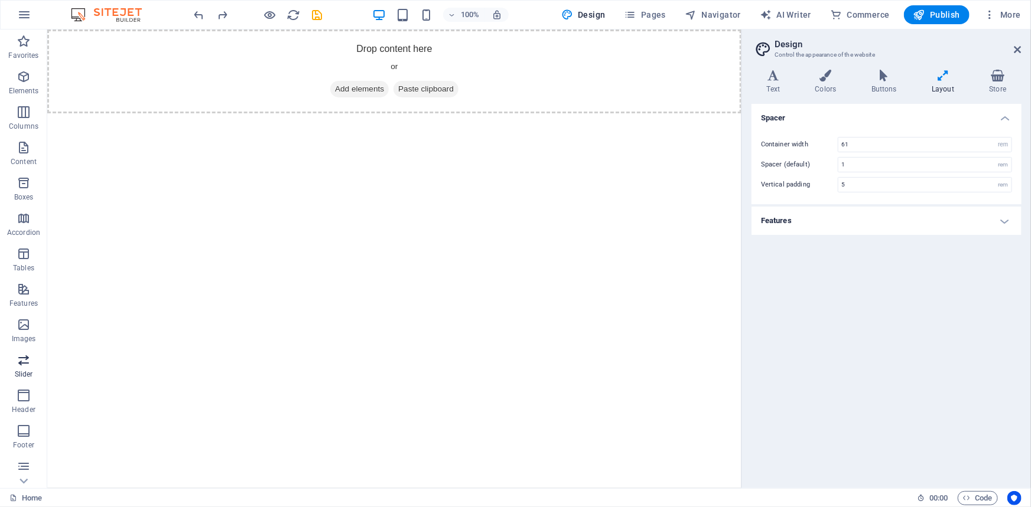
click at [23, 369] on span "Slider" at bounding box center [23, 367] width 47 height 28
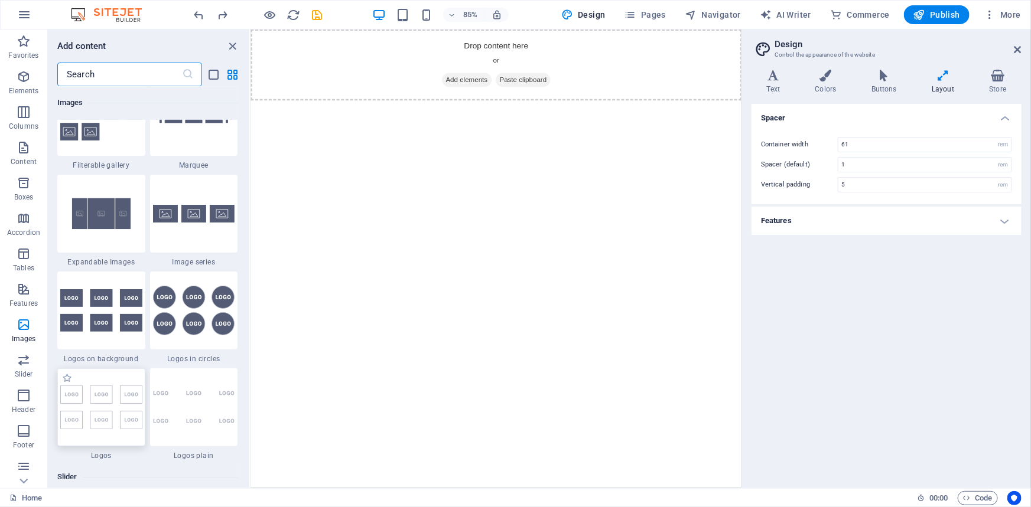
scroll to position [6320, 0]
